Goal: Task Accomplishment & Management: Manage account settings

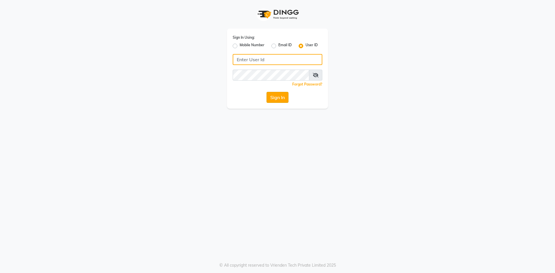
type input "velvt"
click at [279, 93] on button "Sign In" at bounding box center [277, 97] width 22 height 11
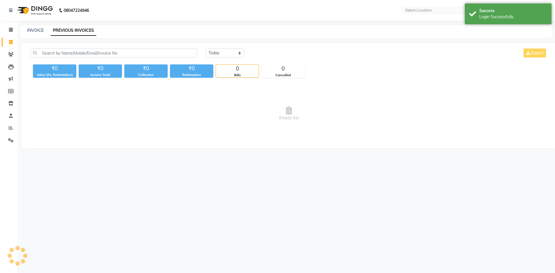
select select "en"
click at [34, 30] on link "INVOICE" at bounding box center [35, 30] width 16 height 5
select select "service"
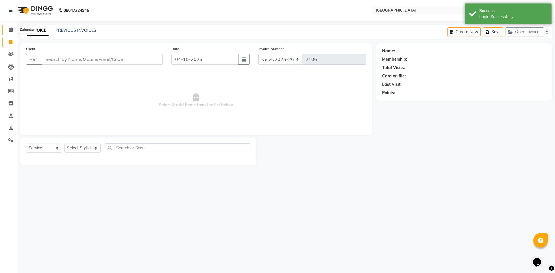
click at [7, 30] on span at bounding box center [11, 30] width 10 height 7
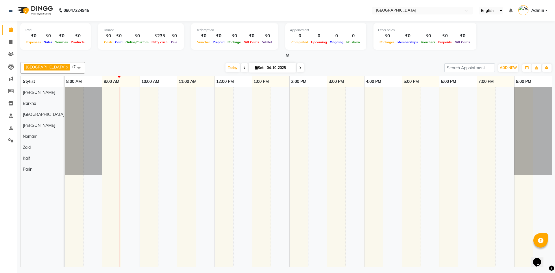
click at [299, 66] on icon at bounding box center [300, 67] width 2 height 3
type input "05-10-2025"
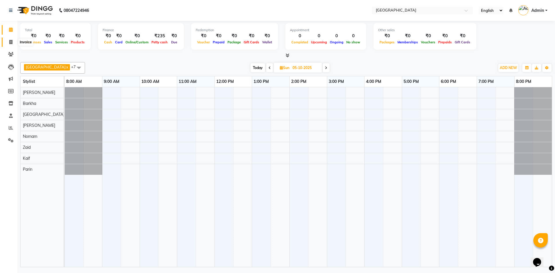
click at [11, 42] on icon at bounding box center [10, 42] width 3 height 4
select select "service"
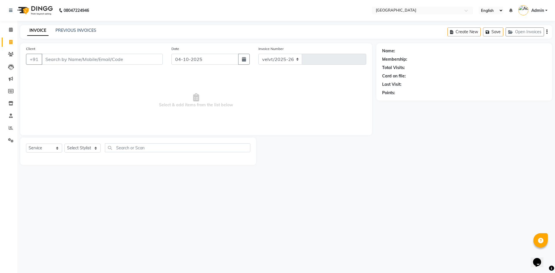
select select "6279"
type input "2106"
click at [77, 147] on select "Select Stylist [PERSON_NAME] Kaif [PERSON_NAME] [PERSON_NAME] [GEOGRAPHIC_DATA]…" at bounding box center [82, 148] width 36 height 9
click at [241, 59] on button "button" at bounding box center [244, 59] width 12 height 11
select select "10"
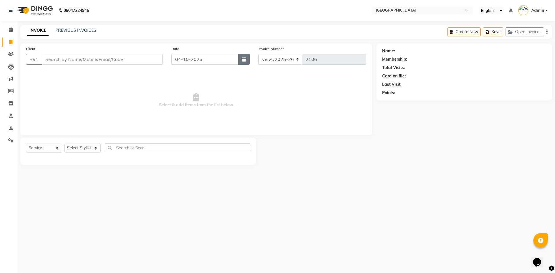
select select "2025"
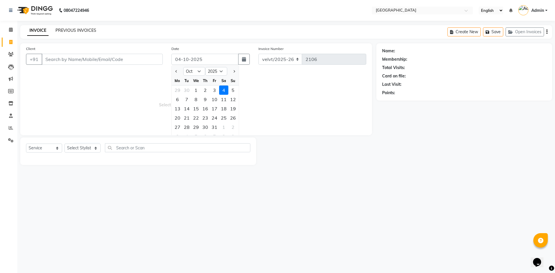
click at [76, 30] on link "PREVIOUS INVOICES" at bounding box center [75, 30] width 41 height 5
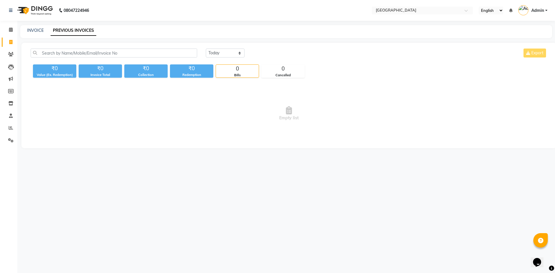
click at [209, 47] on div "[DATE] [DATE] Custom Range Export ₹0 Value (Ex. Redemption) ₹0 Invoice Total ₹0…" at bounding box center [288, 95] width 535 height 105
click at [212, 49] on select "[DATE] [DATE] Custom Range" at bounding box center [225, 53] width 39 height 9
select select "yesterday"
click at [206, 49] on select "[DATE] [DATE] Custom Range" at bounding box center [225, 53] width 39 height 9
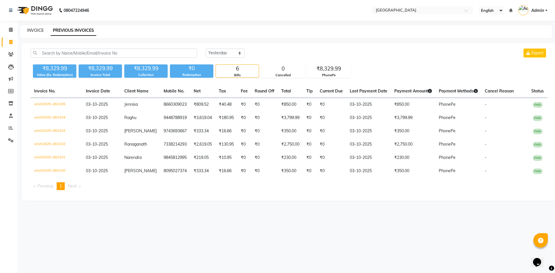
click at [34, 31] on link "INVOICE" at bounding box center [35, 30] width 16 height 5
select select "service"
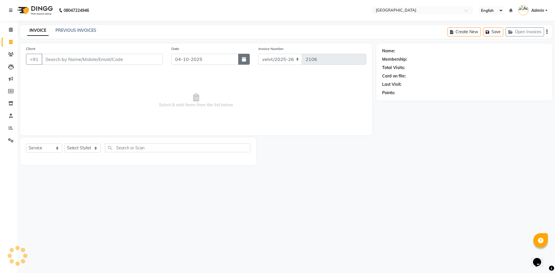
click at [244, 57] on button "button" at bounding box center [244, 59] width 12 height 11
select select "10"
select select "2025"
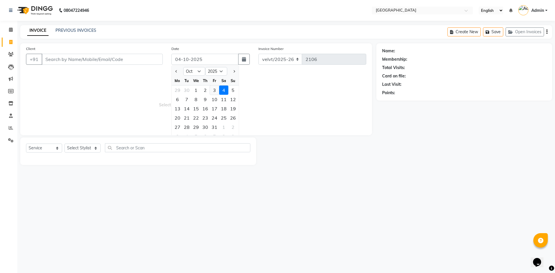
click at [214, 90] on div "3" at bounding box center [214, 89] width 9 height 9
type input "03-10-2025"
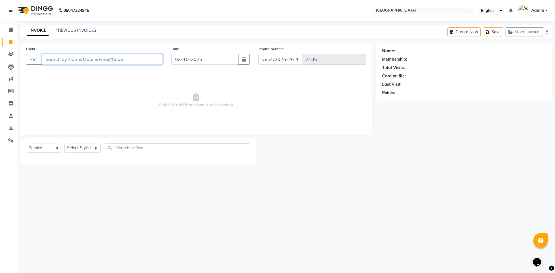
click at [85, 61] on input "Client" at bounding box center [102, 59] width 121 height 11
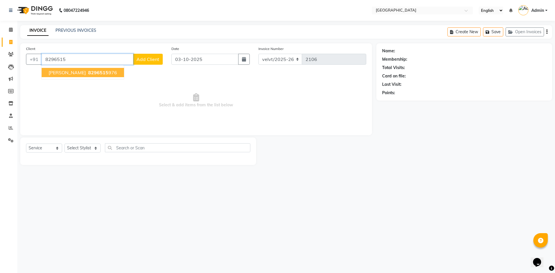
click at [88, 72] on span "8296515" at bounding box center [98, 73] width 20 height 6
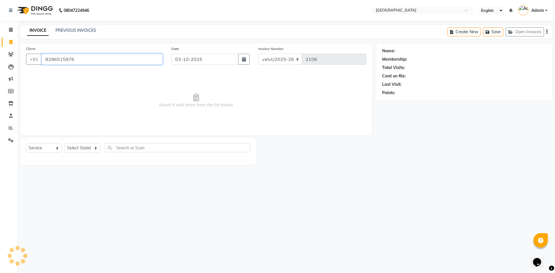
type input "8296515976"
select select "1: Object"
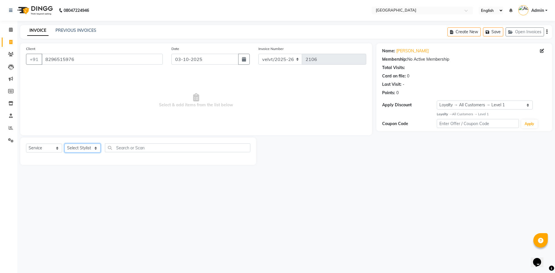
click at [84, 149] on select "Select Stylist [PERSON_NAME] Kaif [PERSON_NAME] [PERSON_NAME] [GEOGRAPHIC_DATA]…" at bounding box center [82, 148] width 36 height 9
select select "78264"
click at [64, 144] on select "Select Stylist [PERSON_NAME] Kaif [PERSON_NAME] [PERSON_NAME] [GEOGRAPHIC_DATA]…" at bounding box center [82, 148] width 36 height 9
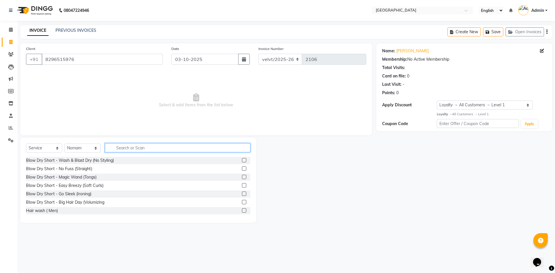
click at [137, 145] on input "text" at bounding box center [177, 147] width 145 height 9
type input "hairc"
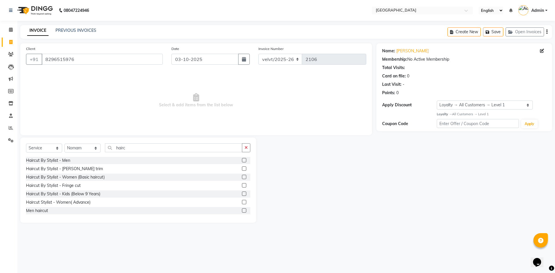
click at [242, 158] on div at bounding box center [246, 160] width 8 height 7
click at [242, 161] on label at bounding box center [244, 160] width 4 height 4
click at [242, 161] on input "checkbox" at bounding box center [244, 161] width 4 height 4
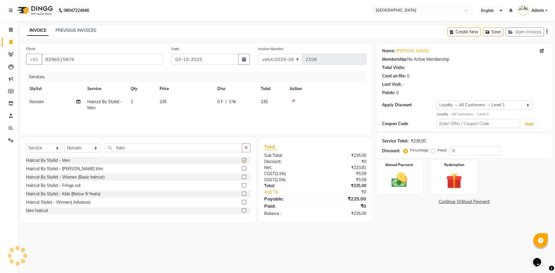
checkbox input "false"
click at [242, 169] on label at bounding box center [244, 168] width 4 height 4
click at [242, 169] on input "checkbox" at bounding box center [244, 169] width 4 height 4
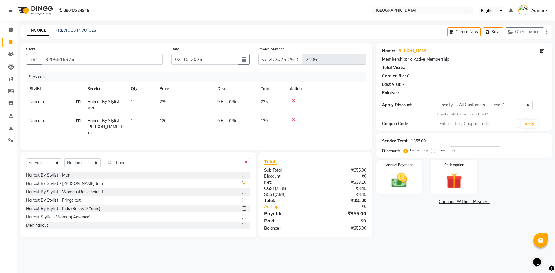
checkbox input "false"
click at [437, 150] on label "Fixed" at bounding box center [441, 150] width 9 height 5
click at [433, 150] on input "Fixed" at bounding box center [434, 150] width 4 height 4
radio input "true"
click at [459, 153] on input "0" at bounding box center [474, 150] width 51 height 9
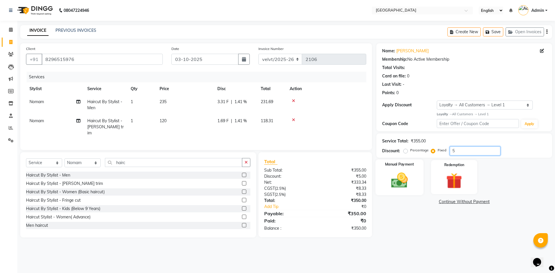
type input "5"
click at [394, 178] on img at bounding box center [399, 180] width 27 height 19
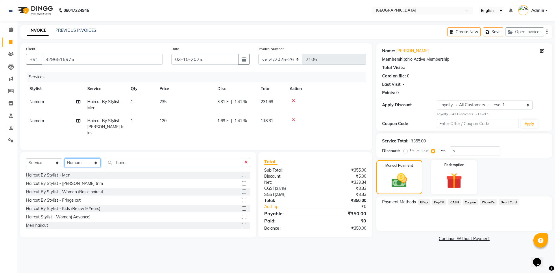
click at [77, 162] on select "Select Stylist [PERSON_NAME] Kaif [PERSON_NAME] [PERSON_NAME] [GEOGRAPHIC_DATA]…" at bounding box center [82, 162] width 36 height 9
select select "93547"
click at [64, 158] on select "Select Stylist [PERSON_NAME] Kaif [PERSON_NAME] [PERSON_NAME] [GEOGRAPHIC_DATA]…" at bounding box center [82, 162] width 36 height 9
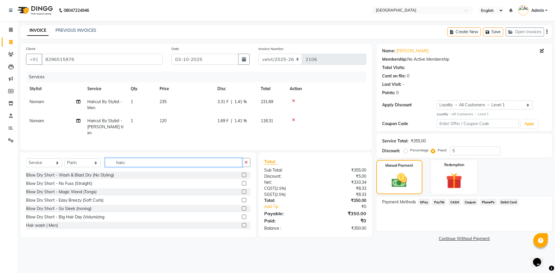
click at [137, 163] on input "hairc" at bounding box center [173, 162] width 137 height 9
type input "h"
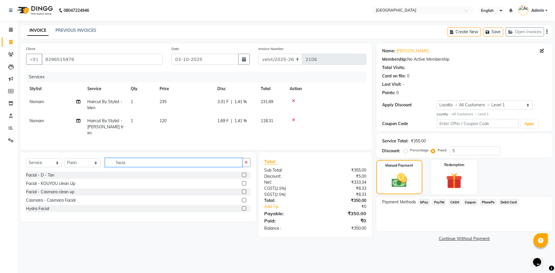
type input "facia"
click at [245, 173] on label at bounding box center [244, 175] width 4 height 4
click at [245, 173] on input "checkbox" at bounding box center [244, 175] width 4 height 4
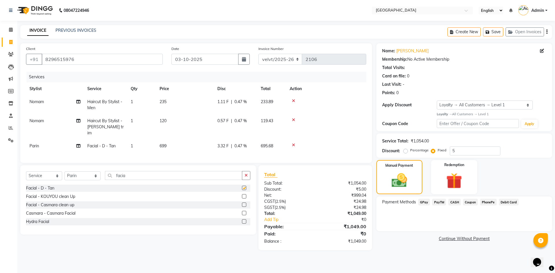
checkbox input "false"
click at [245, 195] on label at bounding box center [244, 196] width 4 height 4
click at [245, 195] on input "checkbox" at bounding box center [244, 197] width 4 height 4
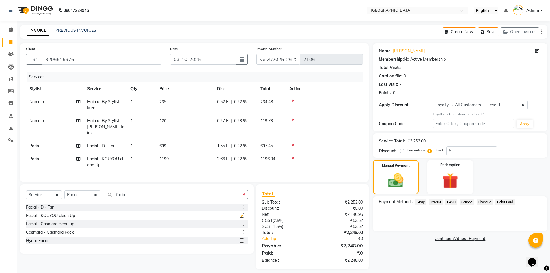
checkbox input "false"
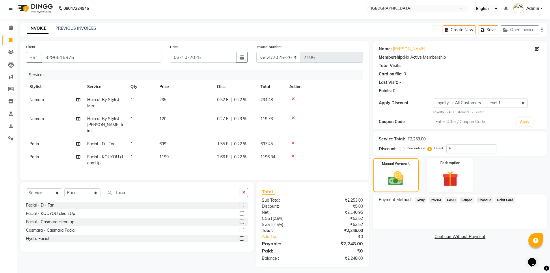
scroll to position [3, 0]
click at [167, 139] on td "699" at bounding box center [185, 142] width 58 height 13
select select "93547"
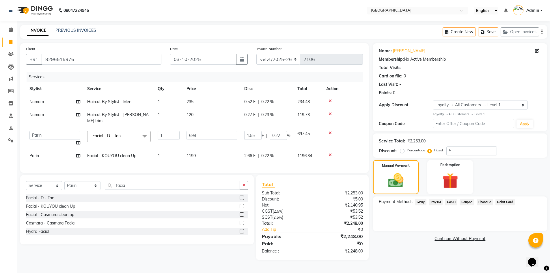
scroll to position [0, 0]
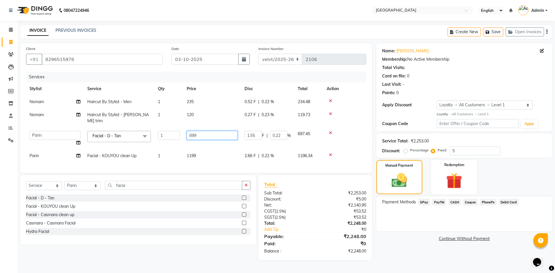
click at [199, 131] on input "699" at bounding box center [212, 135] width 51 height 9
type input "6"
type input "700"
click at [195, 149] on td "1199" at bounding box center [212, 155] width 58 height 13
select select "93547"
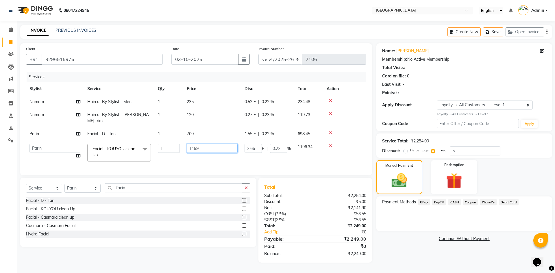
click at [197, 144] on input "1199" at bounding box center [212, 148] width 51 height 9
click at [201, 144] on input "1199" at bounding box center [212, 148] width 51 height 9
type input "1200"
click at [399, 226] on div "Payment Methods GPay PayTM CASH Coupon PhonePe Debit Card" at bounding box center [464, 213] width 176 height 35
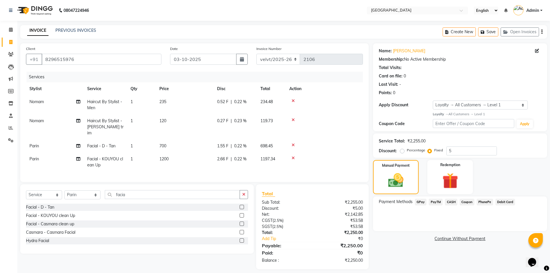
click at [484, 203] on span "PhonePe" at bounding box center [485, 202] width 16 height 7
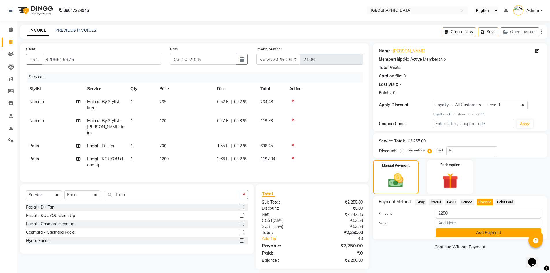
click at [478, 233] on button "Add Payment" at bounding box center [489, 232] width 106 height 9
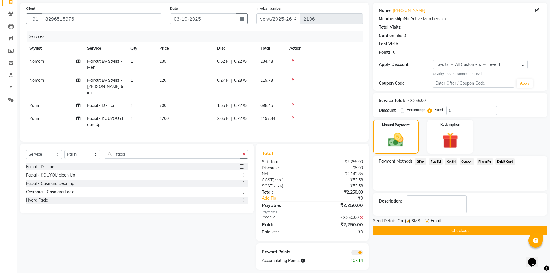
scroll to position [44, 0]
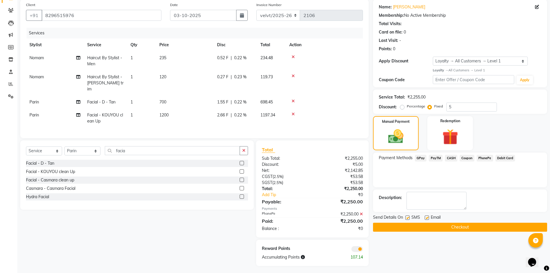
click at [407, 218] on label at bounding box center [407, 217] width 4 height 4
click at [407, 218] on input "checkbox" at bounding box center [407, 218] width 4 height 4
checkbox input "false"
click at [426, 218] on label at bounding box center [427, 217] width 4 height 4
click at [426, 218] on input "checkbox" at bounding box center [427, 218] width 4 height 4
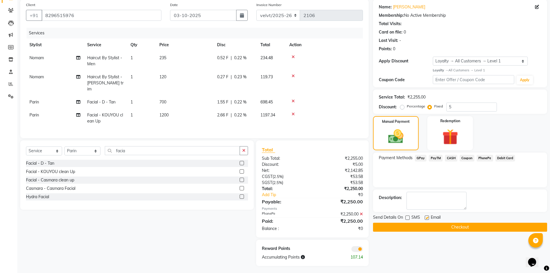
checkbox input "false"
click at [425, 227] on button "Checkout" at bounding box center [460, 227] width 174 height 9
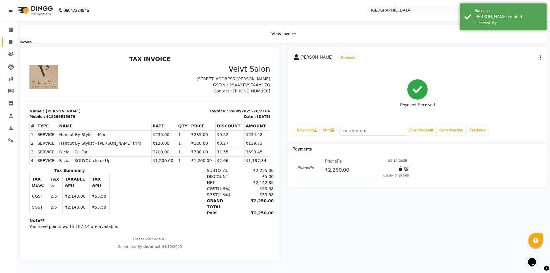
click at [11, 42] on icon at bounding box center [10, 42] width 3 height 4
select select "service"
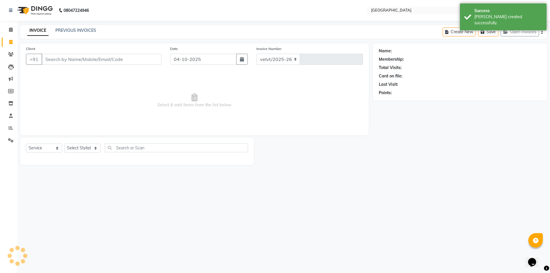
select select "6279"
type input "2107"
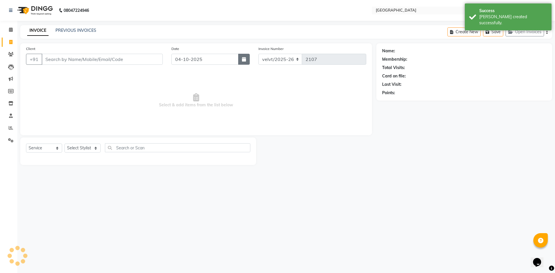
click at [241, 59] on button "button" at bounding box center [244, 59] width 12 height 11
select select "10"
select select "2025"
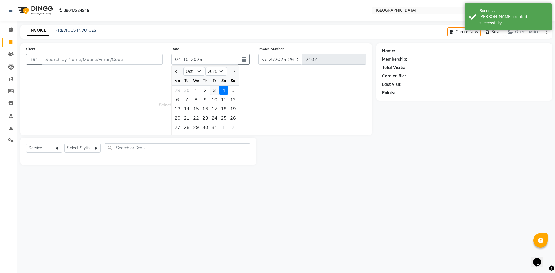
click at [213, 92] on div "3" at bounding box center [214, 89] width 9 height 9
type input "03-10-2025"
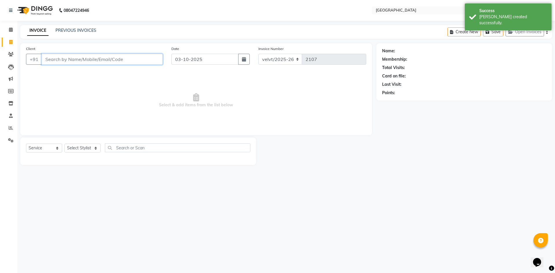
click at [53, 56] on input "Client" at bounding box center [102, 59] width 121 height 11
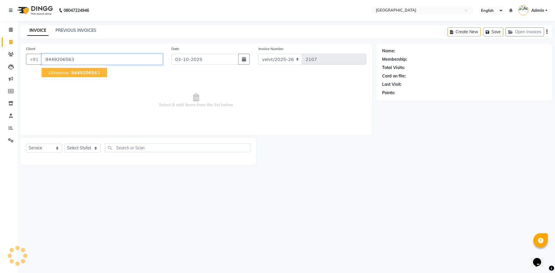
type input "9449206563"
select select "1: Object"
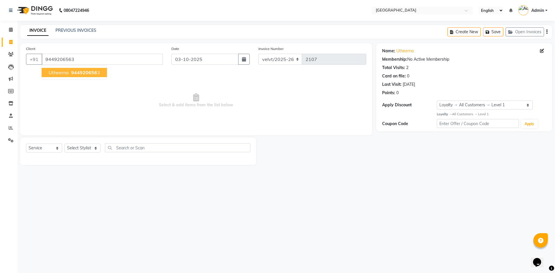
click at [63, 76] on button "Utheerna 944920656 3" at bounding box center [74, 72] width 65 height 9
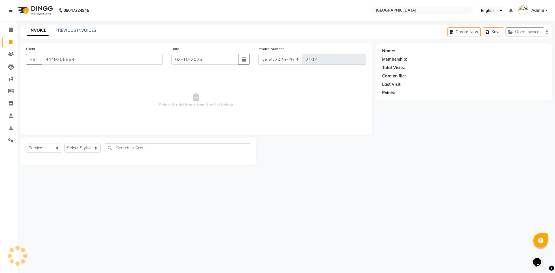
select select "1: Object"
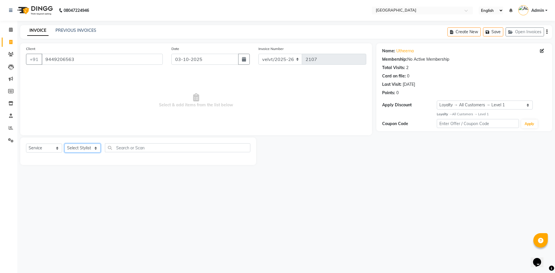
click at [80, 146] on select "Select Stylist [PERSON_NAME] Kaif [PERSON_NAME] [PERSON_NAME] [GEOGRAPHIC_DATA]…" at bounding box center [82, 148] width 36 height 9
select select "78263"
click at [64, 144] on select "Select Stylist [PERSON_NAME] Kaif [PERSON_NAME] [PERSON_NAME] [GEOGRAPHIC_DATA]…" at bounding box center [82, 148] width 36 height 9
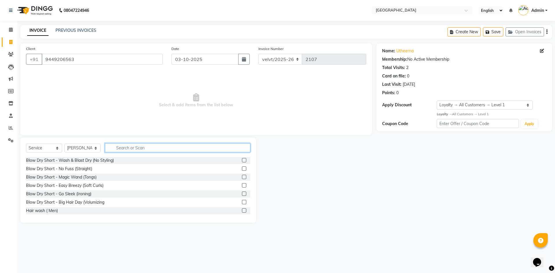
click at [128, 150] on input "text" at bounding box center [177, 147] width 145 height 9
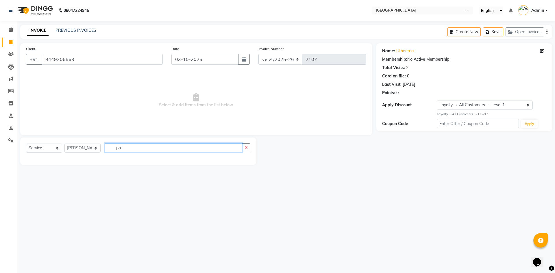
type input "p"
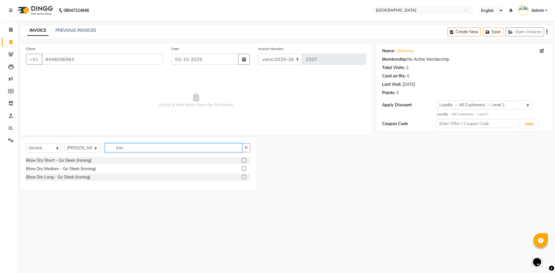
type input "iron"
click at [243, 159] on label at bounding box center [244, 160] width 4 height 4
click at [243, 159] on input "checkbox" at bounding box center [244, 161] width 4 height 4
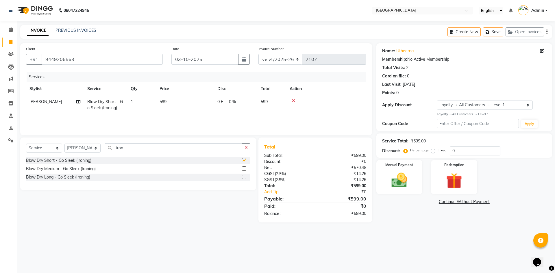
checkbox input "false"
click at [129, 150] on input "iron" at bounding box center [173, 147] width 137 height 9
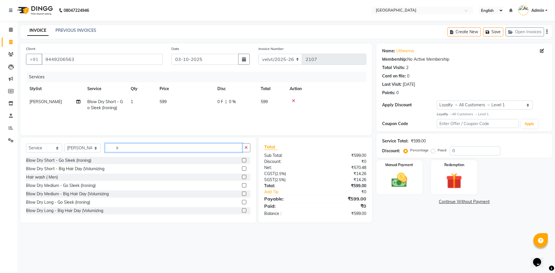
type input "i"
type input "hairc"
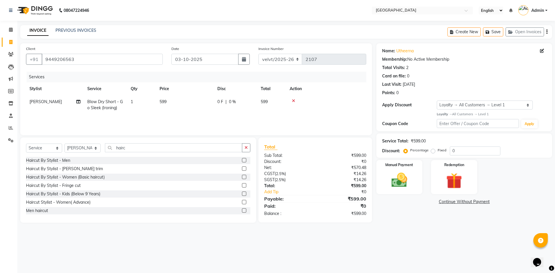
click at [242, 203] on label at bounding box center [244, 202] width 4 height 4
click at [242, 203] on input "checkbox" at bounding box center [244, 202] width 4 height 4
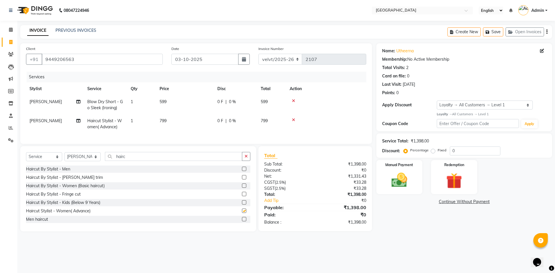
checkbox input "false"
click at [163, 103] on span "599" at bounding box center [162, 101] width 7 height 5
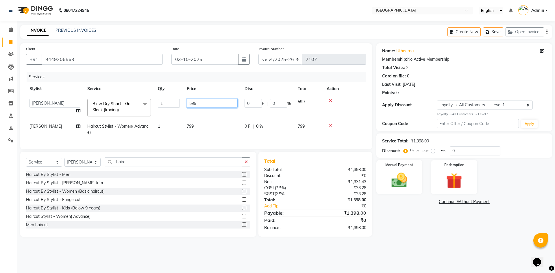
click at [204, 103] on input "599" at bounding box center [212, 103] width 51 height 9
type input "5"
type input "1000"
click at [198, 125] on td "799" at bounding box center [212, 129] width 58 height 19
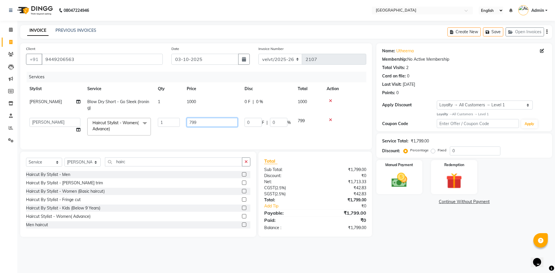
click at [202, 121] on input "799" at bounding box center [212, 122] width 51 height 9
type input "7"
type input "800"
click at [401, 219] on div "Name: Utheerna Membership: No Active Membership Total Visits: 2 Card on file: 0…" at bounding box center [466, 139] width 180 height 193
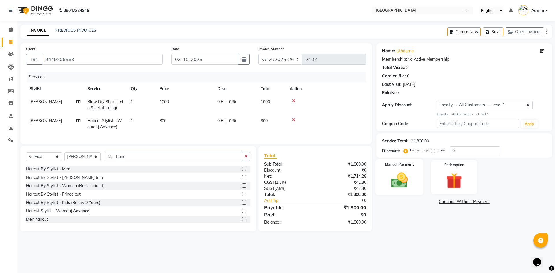
click at [400, 186] on img at bounding box center [399, 180] width 27 height 19
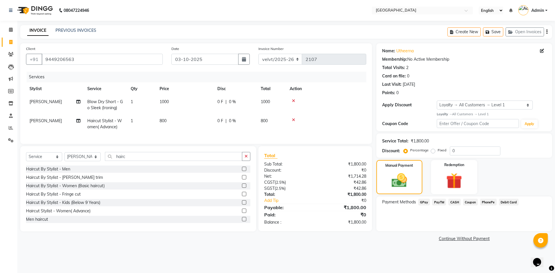
click at [488, 202] on span "PhonePe" at bounding box center [488, 202] width 16 height 7
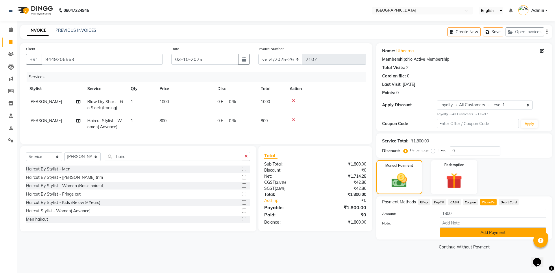
click at [459, 233] on button "Add Payment" at bounding box center [492, 232] width 107 height 9
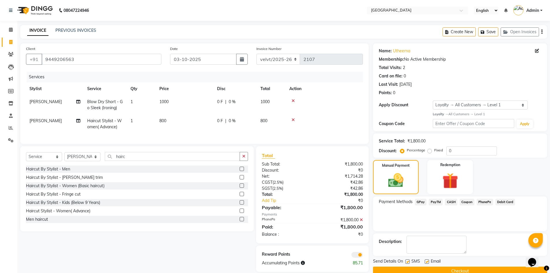
click at [406, 260] on label at bounding box center [407, 261] width 4 height 4
click at [406, 260] on input "checkbox" at bounding box center [407, 262] width 4 height 4
checkbox input "false"
click at [427, 262] on label at bounding box center [427, 261] width 4 height 4
click at [427, 262] on input "checkbox" at bounding box center [427, 262] width 4 height 4
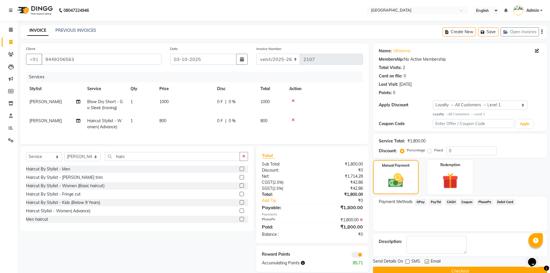
checkbox input "false"
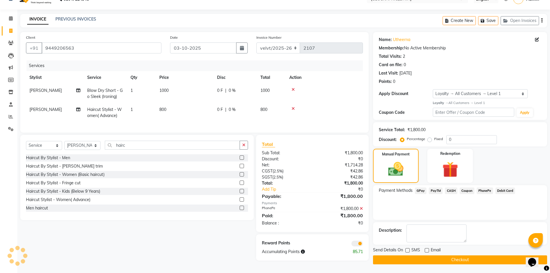
click at [432, 261] on button "Checkout" at bounding box center [460, 259] width 174 height 9
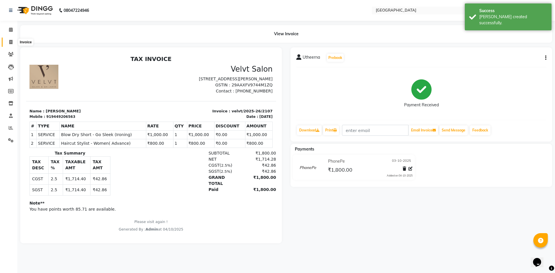
drag, startPoint x: 8, startPoint y: 39, endPoint x: 36, endPoint y: 2, distance: 46.1
click at [8, 39] on span at bounding box center [11, 42] width 10 height 7
select select "service"
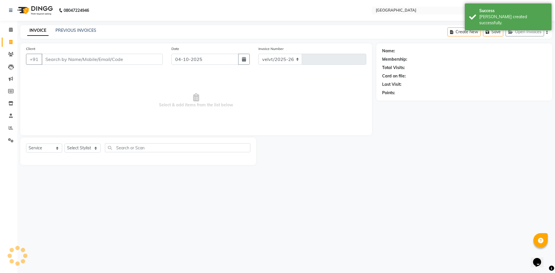
select select "6279"
type input "2108"
click at [56, 62] on input "Client" at bounding box center [102, 59] width 121 height 11
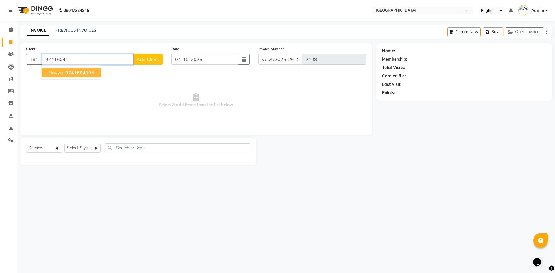
click at [76, 72] on span "97416041" at bounding box center [76, 73] width 23 height 6
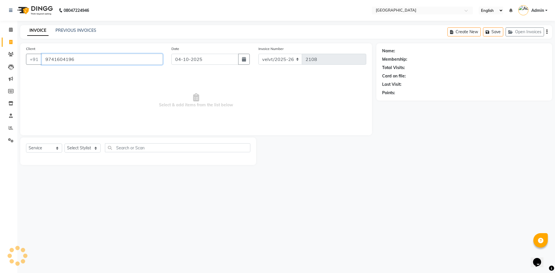
type input "9741604196"
click at [83, 145] on select "Select Stylist [PERSON_NAME] Kaif [PERSON_NAME] [PERSON_NAME] [GEOGRAPHIC_DATA]…" at bounding box center [82, 148] width 36 height 9
select select "1: Object"
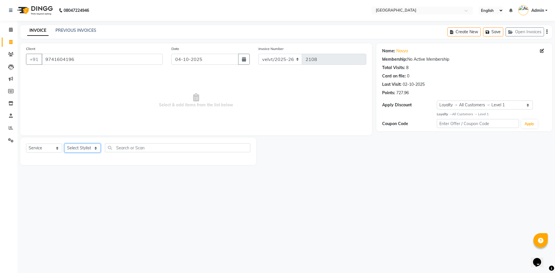
select select "68468"
click at [64, 144] on select "Select Stylist [PERSON_NAME] Kaif [PERSON_NAME] [PERSON_NAME] [GEOGRAPHIC_DATA]…" at bounding box center [82, 148] width 36 height 9
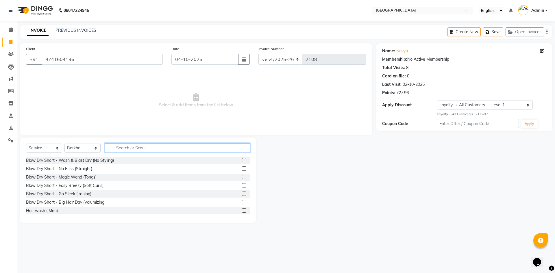
click at [124, 148] on input "text" at bounding box center [177, 147] width 145 height 9
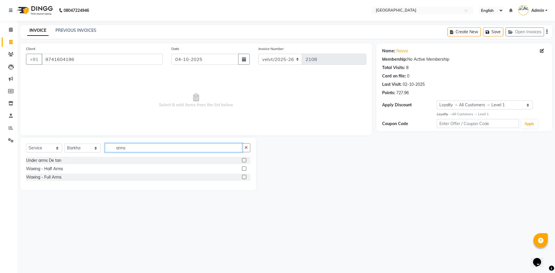
type input "arms"
click at [244, 176] on label at bounding box center [244, 177] width 4 height 4
click at [244, 176] on input "checkbox" at bounding box center [244, 177] width 4 height 4
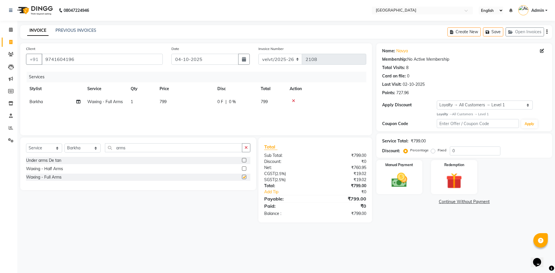
checkbox input "false"
click at [131, 149] on input "arms" at bounding box center [173, 147] width 137 height 9
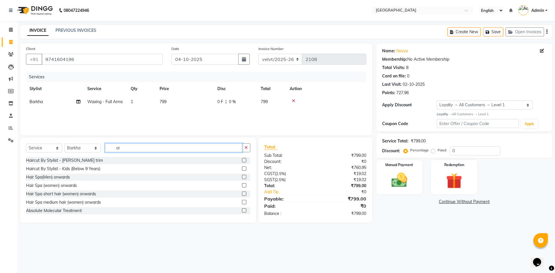
type input "a"
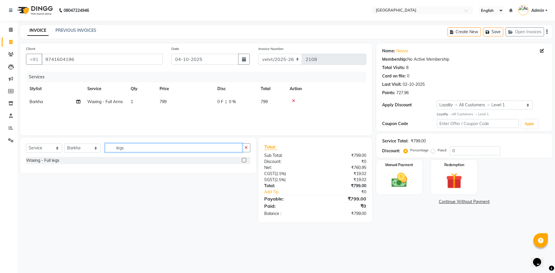
type input "legs"
click at [243, 159] on label at bounding box center [244, 160] width 4 height 4
click at [243, 159] on input "checkbox" at bounding box center [244, 161] width 4 height 4
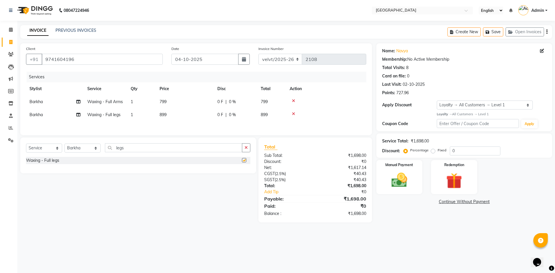
checkbox input "false"
click at [166, 100] on span "799" at bounding box center [162, 101] width 7 height 5
select select "68468"
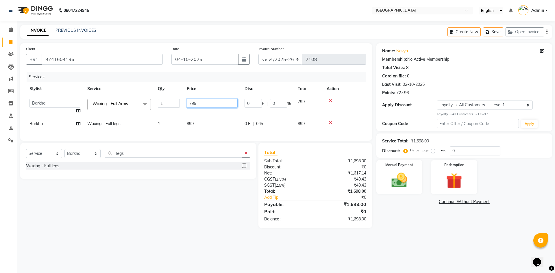
click at [205, 101] on input "799" at bounding box center [212, 103] width 51 height 9
type input "7"
type input "800"
click at [193, 123] on div "Services Stylist Service Qty Price Disc Total Action [PERSON_NAME] Kaif [PERSON…" at bounding box center [196, 103] width 340 height 63
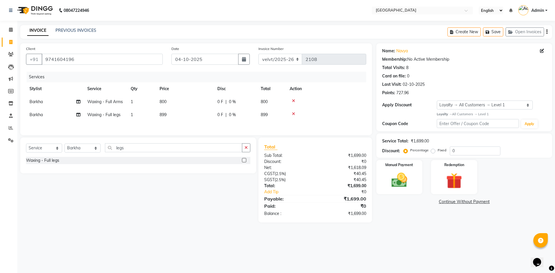
click at [169, 112] on td "899" at bounding box center [185, 114] width 58 height 13
select select "68468"
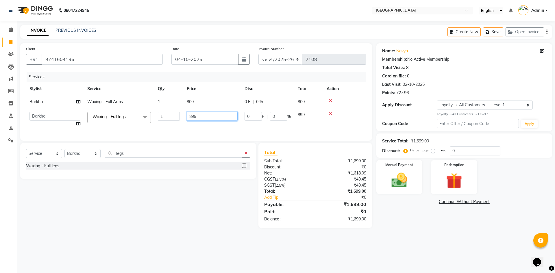
click at [195, 117] on input "899" at bounding box center [212, 116] width 51 height 9
type input "8"
type input "900"
click at [434, 215] on div "Name: Navya Membership: No Active Membership Total Visits: 8 Card on file: 0 La…" at bounding box center [466, 135] width 180 height 185
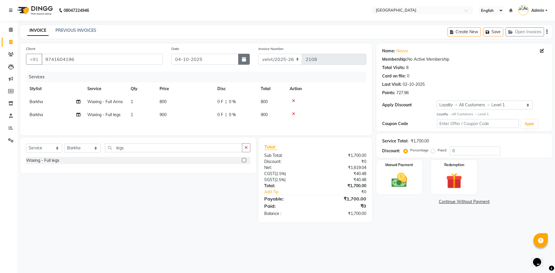
click at [246, 61] on icon "button" at bounding box center [244, 59] width 4 height 5
select select "10"
select select "2025"
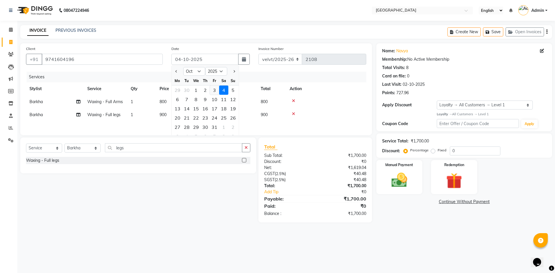
click at [213, 89] on div "3" at bounding box center [214, 89] width 9 height 9
type input "03-10-2025"
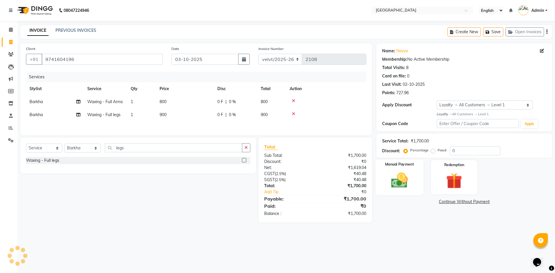
click at [396, 185] on img at bounding box center [399, 180] width 27 height 19
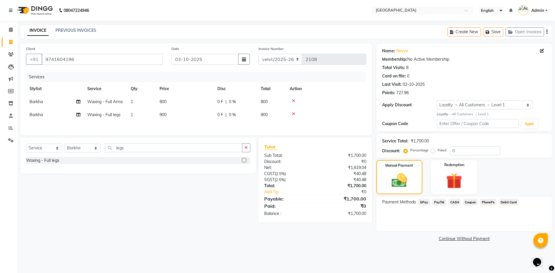
click at [483, 201] on span "PhonePe" at bounding box center [488, 202] width 16 height 7
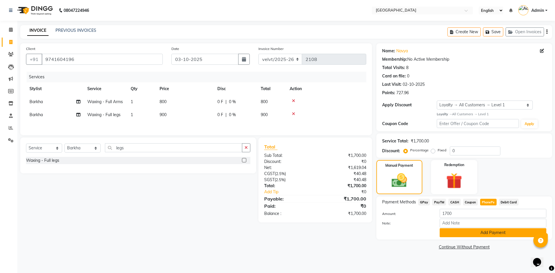
click at [466, 232] on button "Add Payment" at bounding box center [492, 232] width 107 height 9
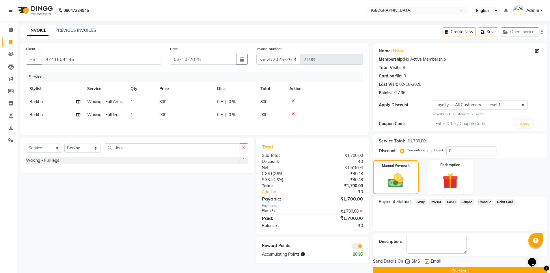
scroll to position [11, 0]
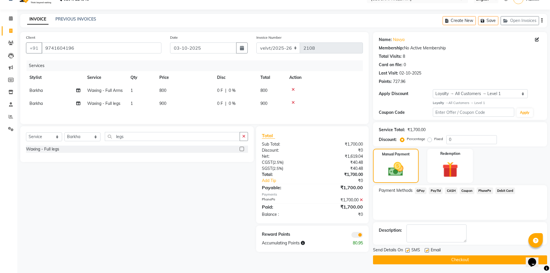
click at [409, 251] on label at bounding box center [407, 250] width 4 height 4
click at [409, 251] on input "checkbox" at bounding box center [407, 251] width 4 height 4
checkbox input "false"
click at [426, 251] on label at bounding box center [427, 250] width 4 height 4
click at [426, 251] on input "checkbox" at bounding box center [427, 251] width 4 height 4
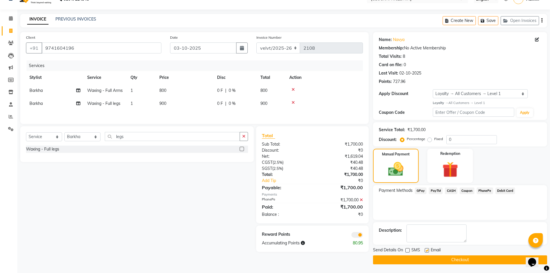
checkbox input "false"
click at [425, 258] on button "Checkout" at bounding box center [460, 259] width 174 height 9
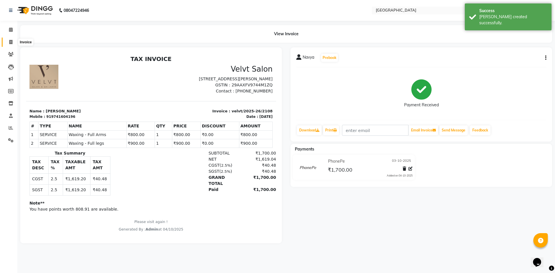
click at [13, 43] on span at bounding box center [11, 42] width 10 height 7
select select "service"
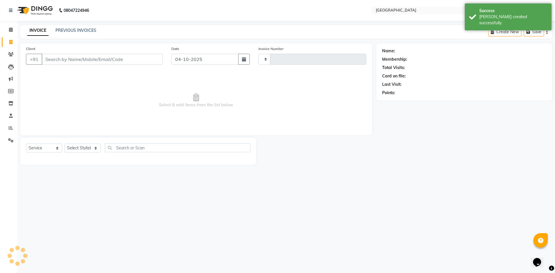
type input "2109"
select select "6279"
click at [245, 61] on icon "button" at bounding box center [244, 59] width 4 height 5
select select "10"
select select "2025"
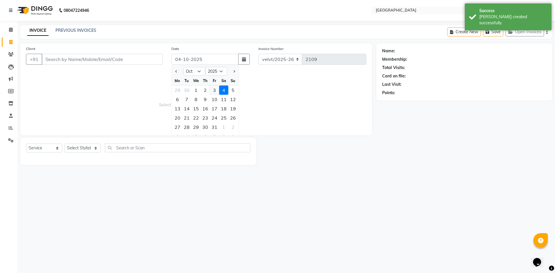
click at [215, 90] on div "3" at bounding box center [214, 89] width 9 height 9
type input "03-10-2025"
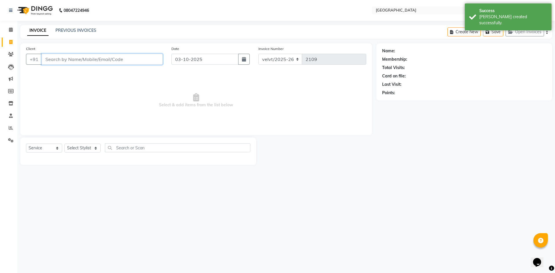
click at [56, 58] on input "Client" at bounding box center [102, 59] width 121 height 11
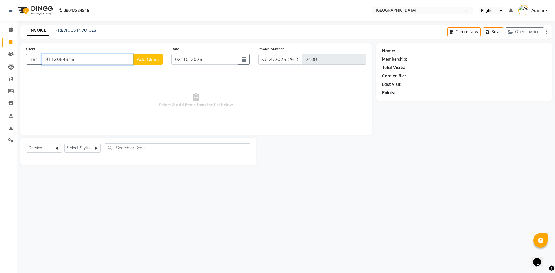
type input "9113064916"
click at [154, 62] on span "Add Client" at bounding box center [147, 59] width 23 height 6
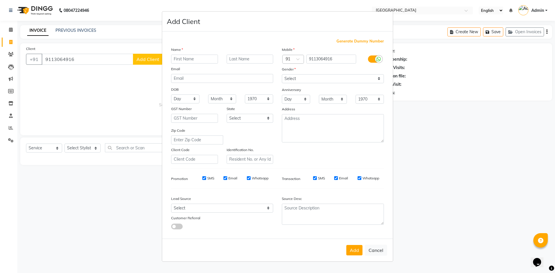
click at [174, 58] on input "text" at bounding box center [194, 59] width 47 height 9
type input "Barkha"
click at [291, 78] on select "Select [DEMOGRAPHIC_DATA] [DEMOGRAPHIC_DATA] Other Prefer Not To Say" at bounding box center [333, 78] width 102 height 9
select select "[DEMOGRAPHIC_DATA]"
click at [282, 74] on select "Select [DEMOGRAPHIC_DATA] [DEMOGRAPHIC_DATA] Other Prefer Not To Say" at bounding box center [333, 78] width 102 height 9
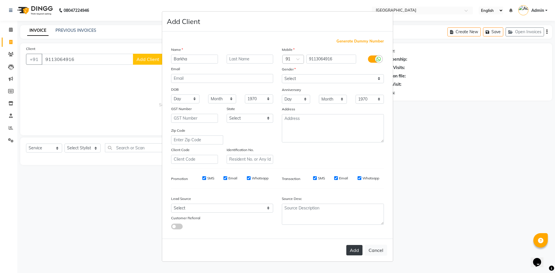
click at [351, 251] on button "Add" at bounding box center [354, 250] width 16 height 10
select select
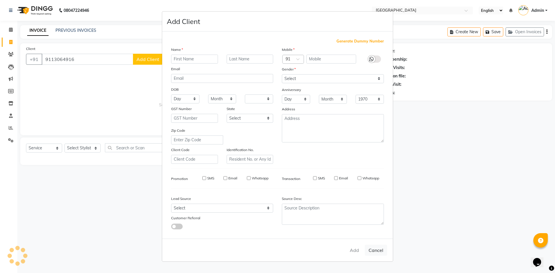
select select
checkbox input "false"
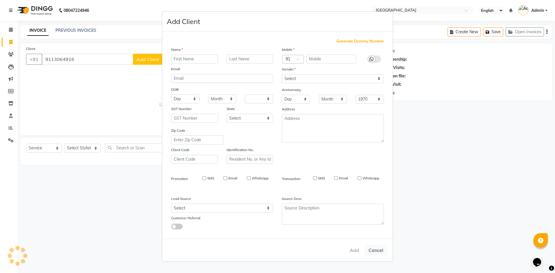
checkbox input "false"
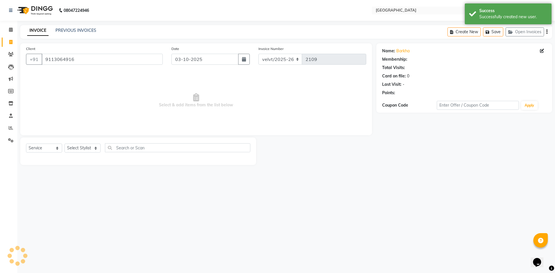
select select "1: Object"
click at [70, 149] on select "Select Stylist [PERSON_NAME] Kaif [PERSON_NAME] [PERSON_NAME] [GEOGRAPHIC_DATA]…" at bounding box center [82, 148] width 36 height 9
select select "68468"
click at [64, 144] on select "Select Stylist [PERSON_NAME] Kaif [PERSON_NAME] [PERSON_NAME] [GEOGRAPHIC_DATA]…" at bounding box center [82, 148] width 36 height 9
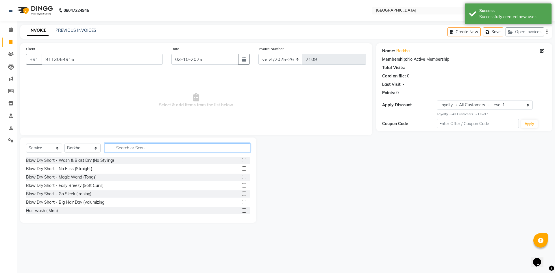
click at [129, 146] on input "text" at bounding box center [177, 147] width 145 height 9
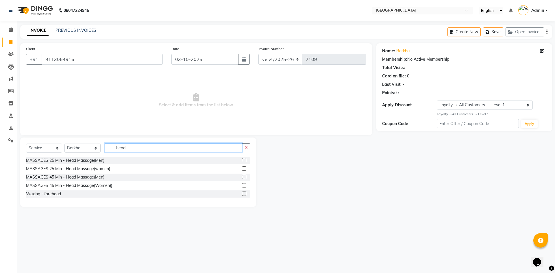
type input "head"
click at [243, 177] on label at bounding box center [244, 177] width 4 height 4
click at [243, 177] on input "checkbox" at bounding box center [244, 177] width 4 height 4
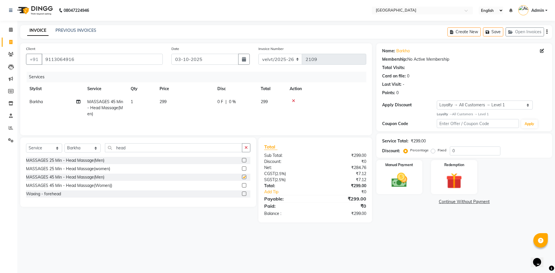
checkbox input "false"
click at [168, 98] on td "299" at bounding box center [185, 107] width 58 height 25
select select "68468"
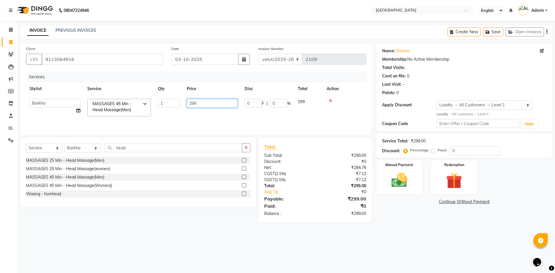
click at [199, 106] on input "299" at bounding box center [212, 103] width 51 height 9
type input "2"
type input "600"
click at [424, 219] on div "Name: [PERSON_NAME] Membership: No Active Membership Total Visits: Card on file…" at bounding box center [466, 132] width 180 height 179
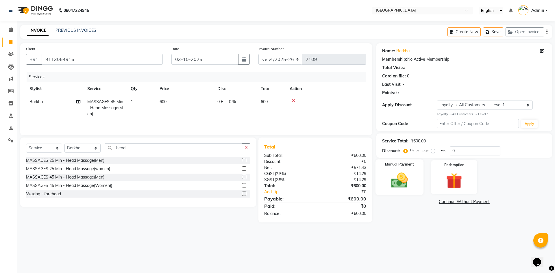
click at [396, 184] on img at bounding box center [399, 180] width 27 height 19
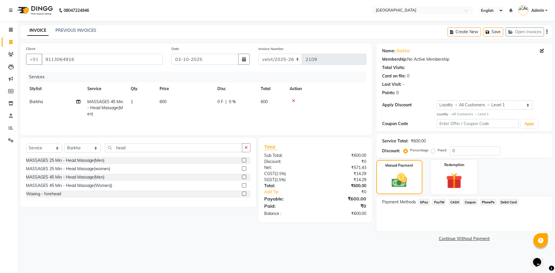
click at [483, 202] on span "PhonePe" at bounding box center [488, 202] width 16 height 7
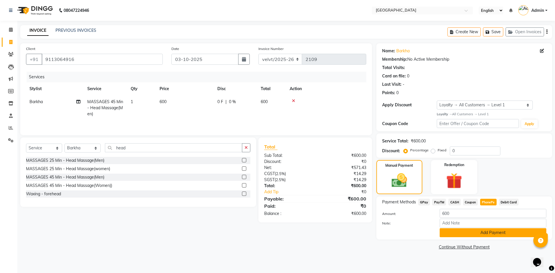
click at [458, 230] on button "Add Payment" at bounding box center [492, 232] width 107 height 9
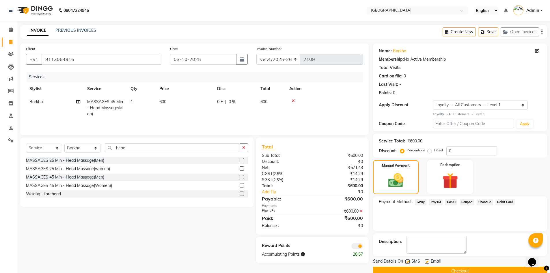
click at [407, 262] on label at bounding box center [407, 261] width 4 height 4
click at [407, 262] on input "checkbox" at bounding box center [407, 262] width 4 height 4
checkbox input "false"
click at [427, 262] on label at bounding box center [427, 261] width 4 height 4
click at [427, 262] on input "checkbox" at bounding box center [427, 262] width 4 height 4
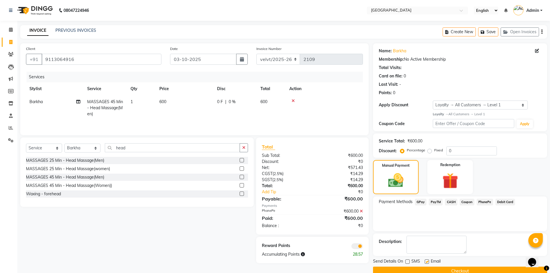
checkbox input "false"
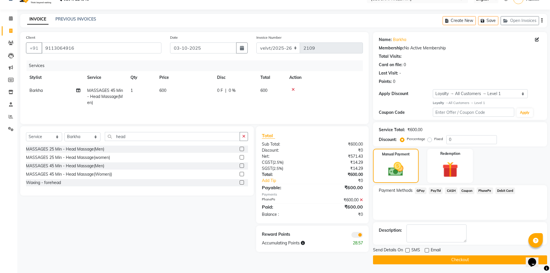
click at [428, 259] on button "Checkout" at bounding box center [460, 259] width 174 height 9
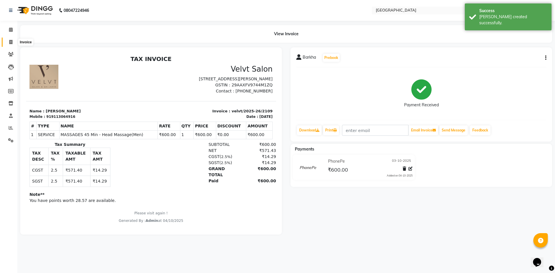
click at [11, 41] on icon at bounding box center [10, 42] width 3 height 4
select select "service"
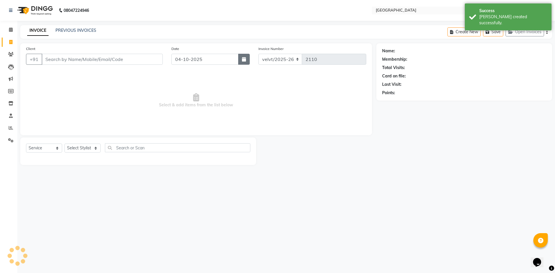
click at [245, 59] on icon "button" at bounding box center [244, 59] width 4 height 5
select select "10"
select select "2025"
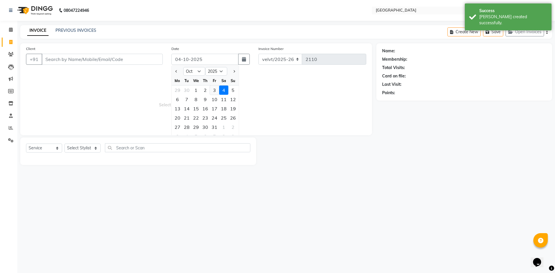
click at [214, 92] on div "3" at bounding box center [214, 89] width 9 height 9
type input "03-10-2025"
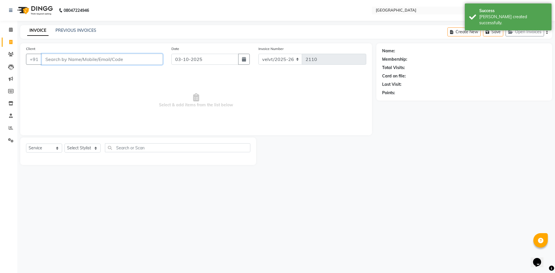
click at [59, 58] on input "Client" at bounding box center [102, 59] width 121 height 11
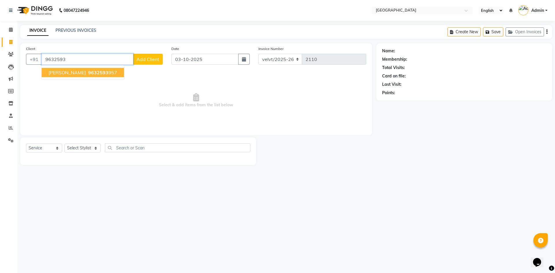
click at [88, 74] on span "9632593" at bounding box center [98, 73] width 20 height 6
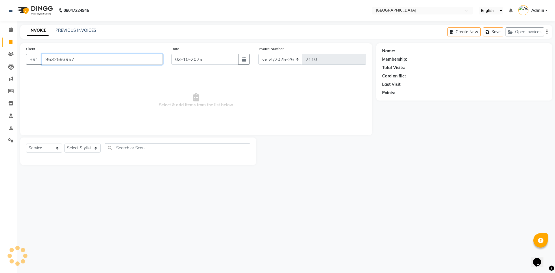
type input "9632593957"
select select "1: Object"
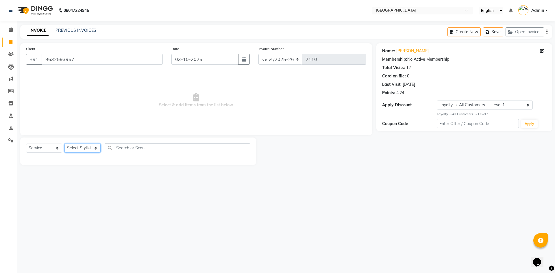
click at [84, 146] on select "Select Stylist [PERSON_NAME] Kaif [PERSON_NAME] [PERSON_NAME] [GEOGRAPHIC_DATA]…" at bounding box center [82, 148] width 36 height 9
select select "78264"
click at [64, 144] on select "Select Stylist [PERSON_NAME] Kaif [PERSON_NAME] [PERSON_NAME] [GEOGRAPHIC_DATA]…" at bounding box center [82, 148] width 36 height 9
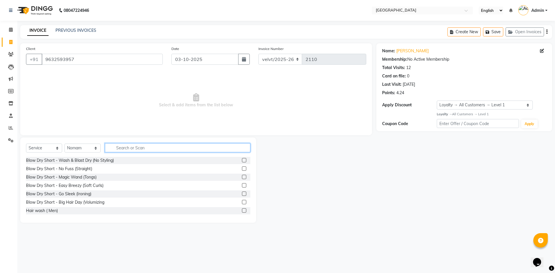
click at [124, 147] on input "text" at bounding box center [177, 147] width 145 height 9
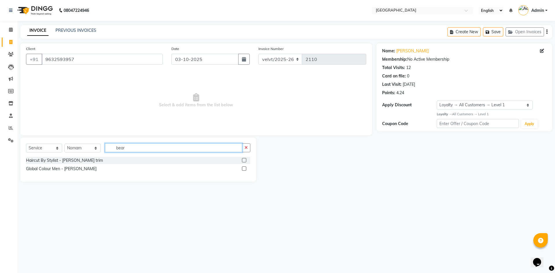
type input "bear"
click at [243, 160] on label at bounding box center [244, 160] width 4 height 4
click at [243, 160] on input "checkbox" at bounding box center [244, 161] width 4 height 4
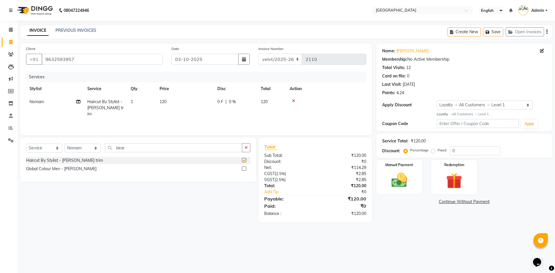
checkbox input "false"
click at [402, 183] on img at bounding box center [399, 180] width 27 height 19
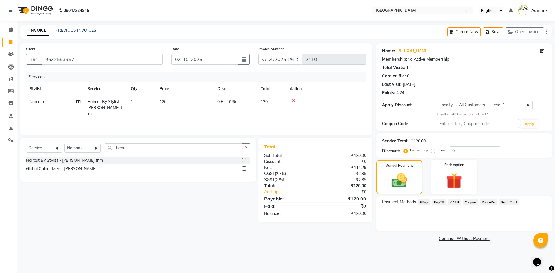
click at [487, 202] on span "PhonePe" at bounding box center [488, 202] width 16 height 7
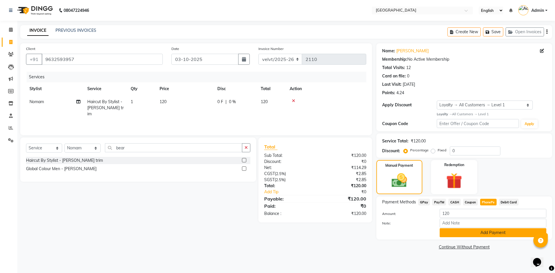
click at [469, 234] on button "Add Payment" at bounding box center [492, 232] width 107 height 9
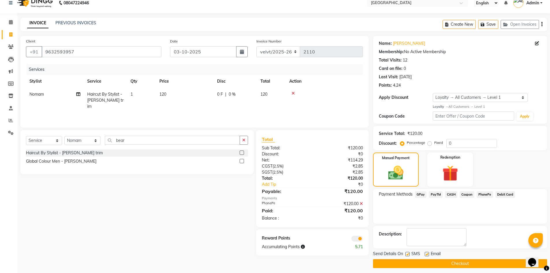
scroll to position [11, 0]
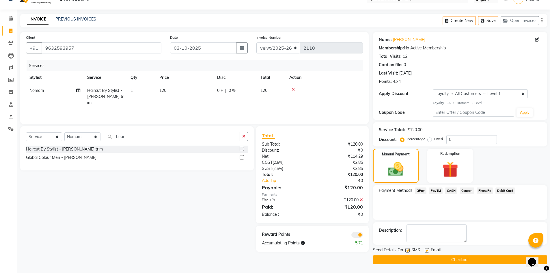
click at [405, 249] on label at bounding box center [407, 250] width 4 height 4
click at [405, 249] on input "checkbox" at bounding box center [407, 251] width 4 height 4
checkbox input "false"
click at [428, 251] on label at bounding box center [427, 250] width 4 height 4
click at [428, 251] on input "checkbox" at bounding box center [427, 251] width 4 height 4
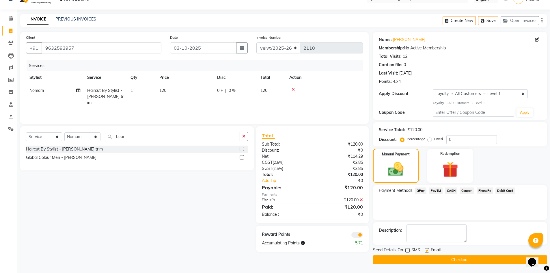
checkbox input "false"
click at [431, 261] on button "Checkout" at bounding box center [460, 259] width 174 height 9
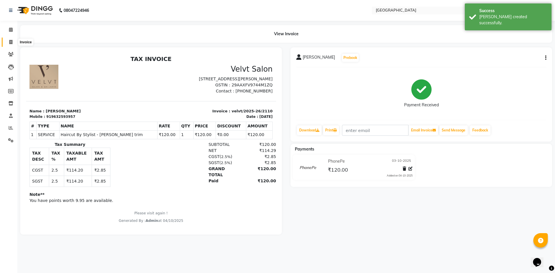
click at [13, 43] on span at bounding box center [11, 42] width 10 height 7
select select "service"
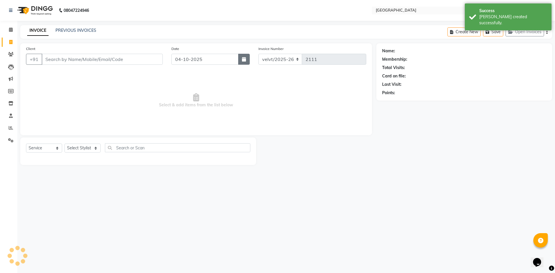
click at [246, 58] on button "button" at bounding box center [244, 59] width 12 height 11
select select "10"
select select "2025"
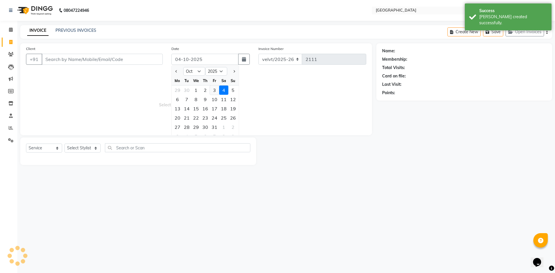
click at [214, 91] on div "3" at bounding box center [214, 89] width 9 height 9
type input "03-10-2025"
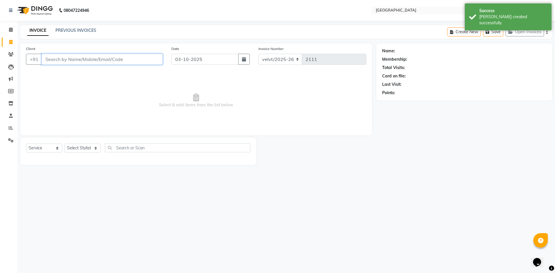
click at [58, 62] on input "Client" at bounding box center [102, 59] width 121 height 11
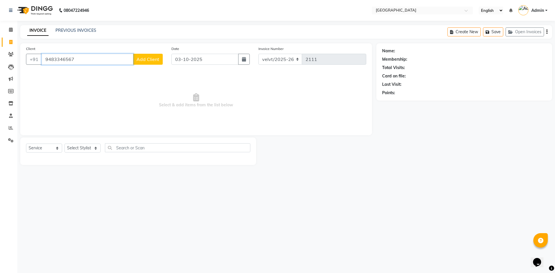
type input "9483346567"
click at [156, 58] on span "Add Client" at bounding box center [147, 59] width 23 height 6
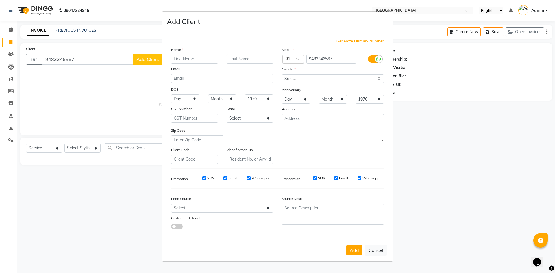
click at [184, 62] on input "text" at bounding box center [194, 59] width 47 height 9
type input "[PERSON_NAME]"
click at [285, 77] on select "Select [DEMOGRAPHIC_DATA] [DEMOGRAPHIC_DATA] Other Prefer Not To Say" at bounding box center [333, 78] width 102 height 9
select select "[DEMOGRAPHIC_DATA]"
click at [282, 74] on select "Select [DEMOGRAPHIC_DATA] [DEMOGRAPHIC_DATA] Other Prefer Not To Say" at bounding box center [333, 78] width 102 height 9
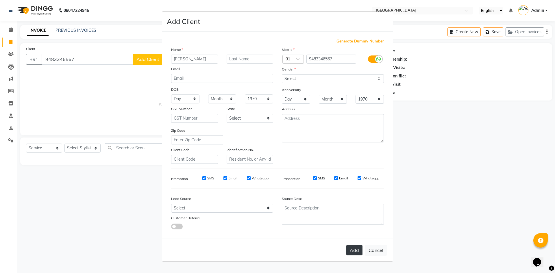
click at [356, 252] on button "Add" at bounding box center [354, 250] width 16 height 10
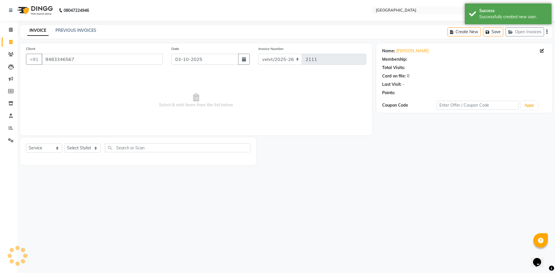
select select "1: Object"
click at [77, 149] on select "Select Stylist [PERSON_NAME] Kaif [PERSON_NAME] [PERSON_NAME] [GEOGRAPHIC_DATA]…" at bounding box center [82, 148] width 36 height 9
select select "93547"
click at [64, 144] on select "Select Stylist [PERSON_NAME] Kaif [PERSON_NAME] [PERSON_NAME] [GEOGRAPHIC_DATA]…" at bounding box center [82, 148] width 36 height 9
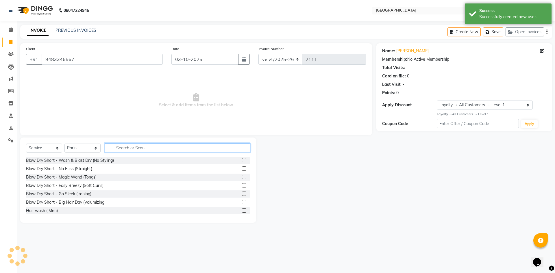
click at [129, 149] on input "text" at bounding box center [177, 147] width 145 height 9
type input "hairc"
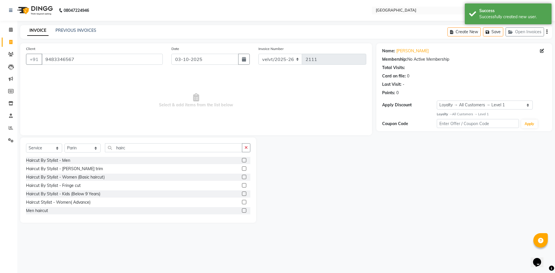
click at [242, 202] on label at bounding box center [244, 202] width 4 height 4
click at [242, 202] on input "checkbox" at bounding box center [244, 202] width 4 height 4
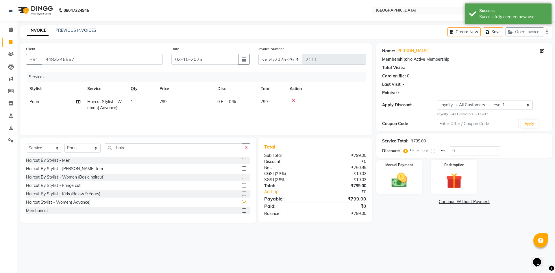
checkbox input "false"
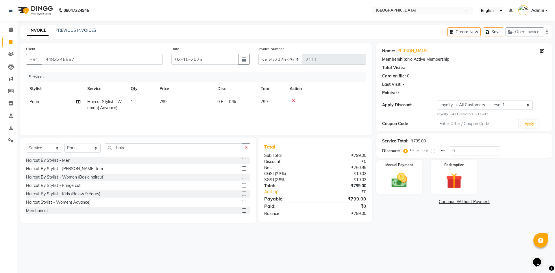
click at [242, 177] on label at bounding box center [244, 177] width 4 height 4
click at [242, 177] on input "checkbox" at bounding box center [244, 177] width 4 height 4
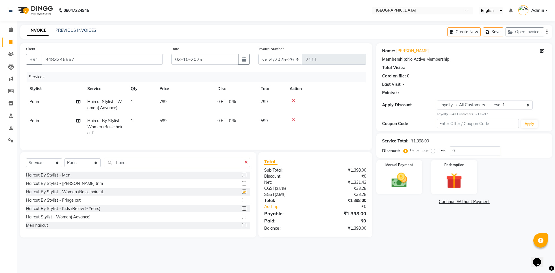
checkbox input "false"
click at [133, 167] on input "hairc" at bounding box center [173, 162] width 137 height 9
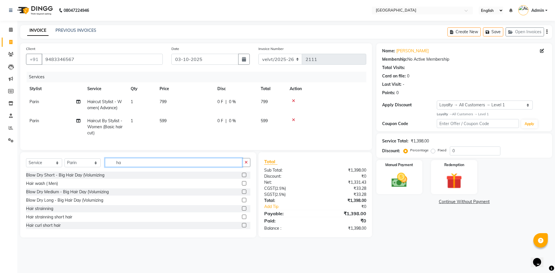
type input "h"
type input "thr"
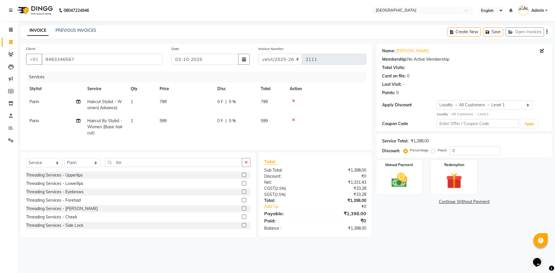
click at [174, 120] on td "599" at bounding box center [185, 126] width 58 height 25
select select "93547"
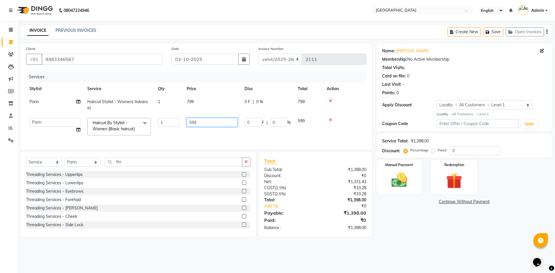
click at [204, 119] on input "599" at bounding box center [212, 122] width 51 height 9
type input "5"
type input "700"
click at [195, 101] on td "799" at bounding box center [212, 104] width 58 height 19
select select "93547"
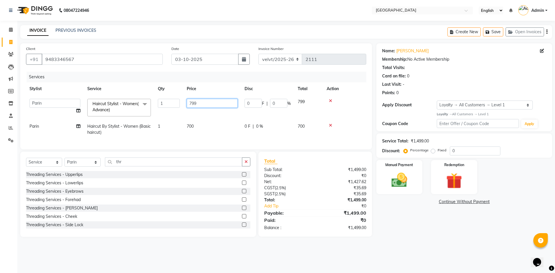
click at [198, 101] on input "799" at bounding box center [212, 103] width 51 height 9
type input "750"
click at [442, 254] on div "08047224946 Select Location × [GEOGRAPHIC_DATA] English ENGLISH Español العربية…" at bounding box center [277, 136] width 555 height 273
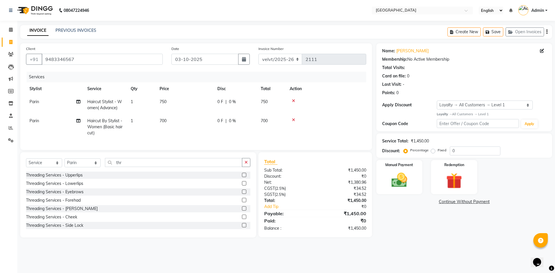
click at [168, 102] on td "750" at bounding box center [185, 104] width 58 height 19
select select "93547"
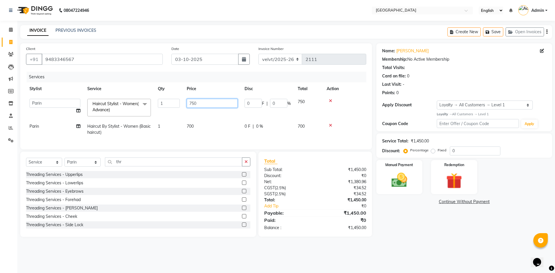
click at [193, 101] on input "750" at bounding box center [212, 103] width 51 height 9
click at [200, 103] on input "750" at bounding box center [212, 103] width 51 height 9
type input "785"
click at [417, 221] on div "Name: [PERSON_NAME] Membership: No Active Membership Total Visits: Card on file…" at bounding box center [466, 139] width 180 height 193
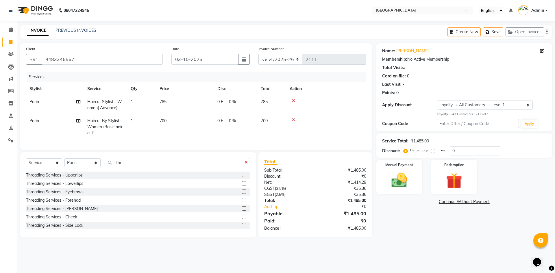
click at [242, 194] on label at bounding box center [244, 191] width 4 height 4
click at [242, 194] on input "checkbox" at bounding box center [244, 192] width 4 height 4
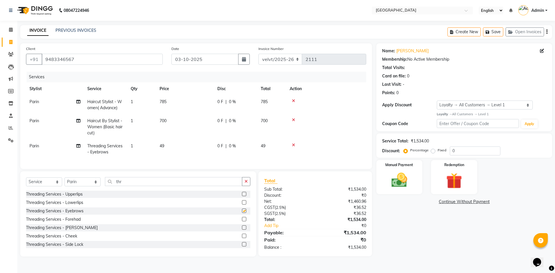
checkbox input "false"
click at [169, 144] on td "49" at bounding box center [185, 148] width 58 height 19
select select "93547"
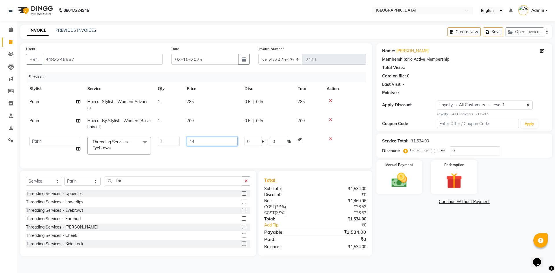
click at [196, 142] on input "49" at bounding box center [212, 141] width 51 height 9
type input "4"
type input "50"
click at [419, 256] on div "Name: [PERSON_NAME] Membership: No Active Membership Total Visits: Card on file…" at bounding box center [466, 149] width 180 height 213
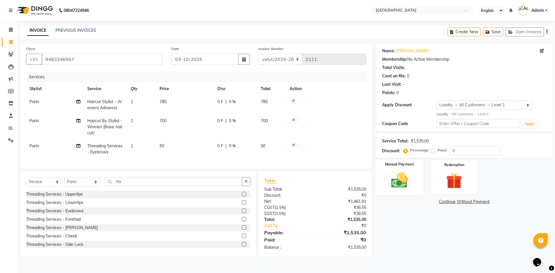
click at [401, 182] on img at bounding box center [399, 180] width 27 height 19
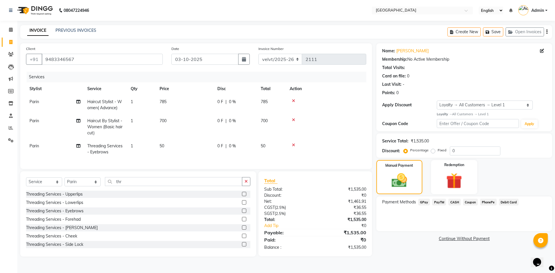
click at [485, 200] on span "PhonePe" at bounding box center [488, 202] width 16 height 7
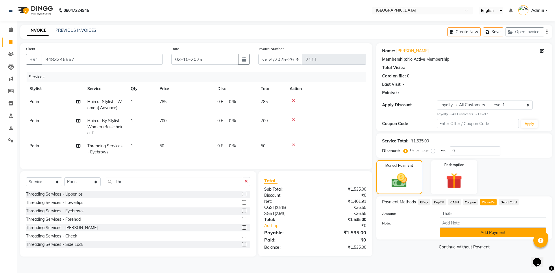
click at [479, 232] on button "Add Payment" at bounding box center [492, 232] width 107 height 9
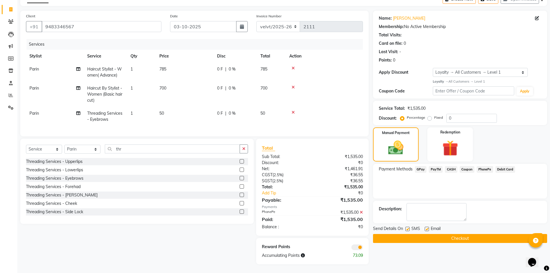
scroll to position [37, 0]
click at [406, 227] on label at bounding box center [407, 229] width 4 height 4
click at [406, 227] on input "checkbox" at bounding box center [407, 229] width 4 height 4
checkbox input "false"
click at [426, 227] on label at bounding box center [427, 229] width 4 height 4
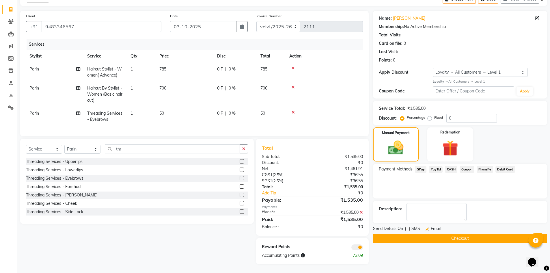
click at [426, 227] on input "checkbox" at bounding box center [427, 229] width 4 height 4
checkbox input "false"
click at [428, 236] on button "Checkout" at bounding box center [460, 238] width 174 height 9
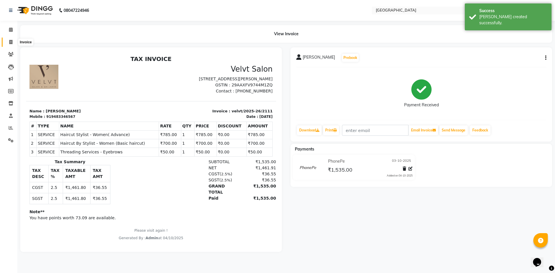
click at [11, 40] on icon at bounding box center [10, 42] width 3 height 4
select select "service"
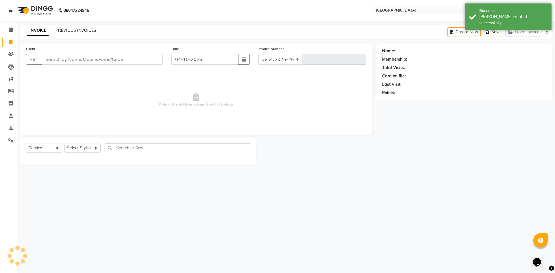
select select "6279"
type input "2112"
click at [82, 31] on link "PREVIOUS INVOICES" at bounding box center [75, 30] width 41 height 5
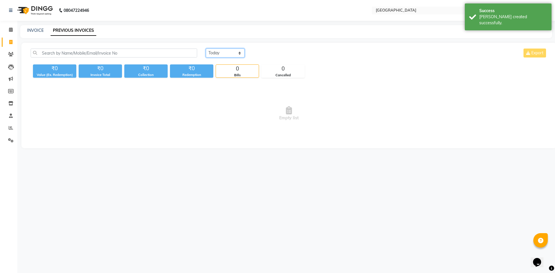
click at [227, 52] on select "[DATE] [DATE] Custom Range" at bounding box center [225, 53] width 39 height 9
select select "yesterday"
click at [206, 49] on select "[DATE] [DATE] Custom Range" at bounding box center [225, 53] width 39 height 9
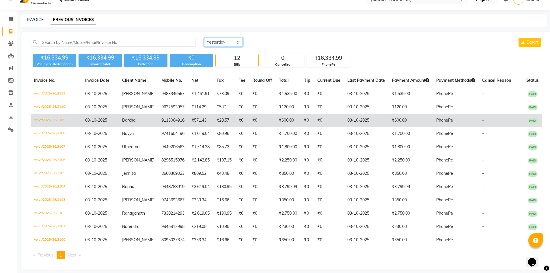
scroll to position [16, 0]
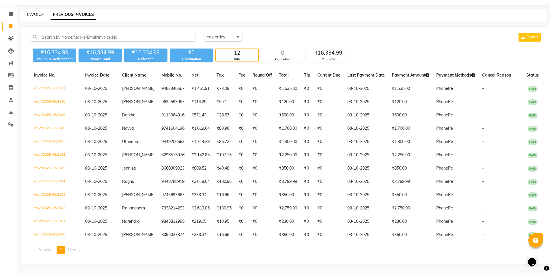
click at [37, 15] on link "INVOICE" at bounding box center [35, 14] width 16 height 5
select select "service"
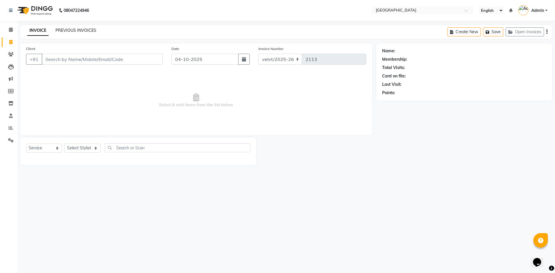
click at [86, 29] on link "PREVIOUS INVOICES" at bounding box center [75, 30] width 41 height 5
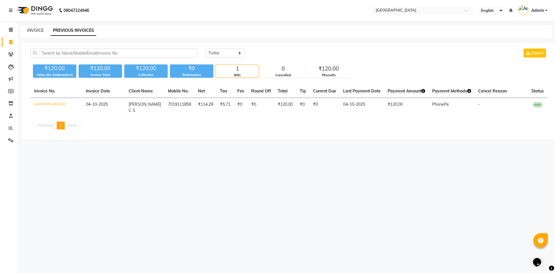
click at [34, 30] on link "INVOICE" at bounding box center [35, 30] width 16 height 5
select select "service"
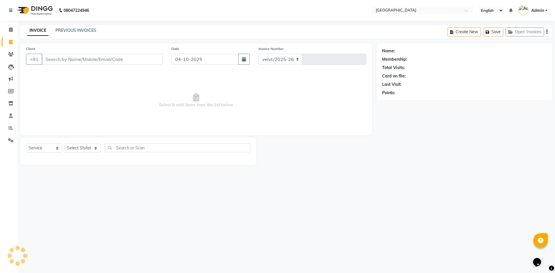
select select "6279"
type input "2113"
click at [11, 29] on icon at bounding box center [11, 29] width 4 height 4
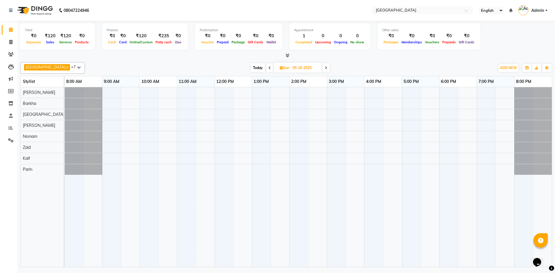
click at [222, 137] on div at bounding box center [308, 177] width 487 height 180
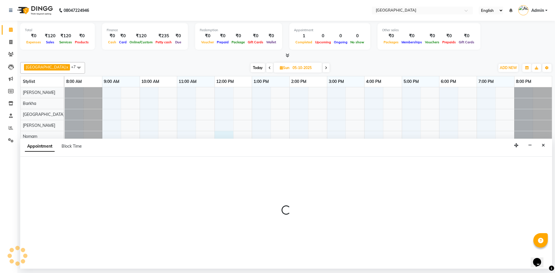
select select "78264"
select select "tentative"
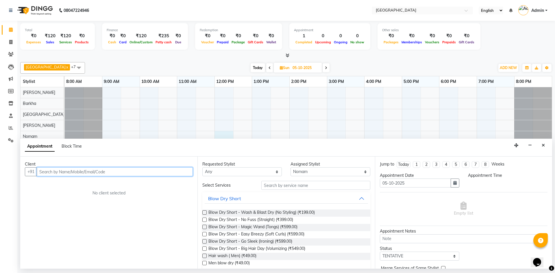
click at [51, 172] on input "text" at bounding box center [115, 171] width 156 height 9
select select "720"
click at [45, 169] on input "text" at bounding box center [115, 171] width 156 height 9
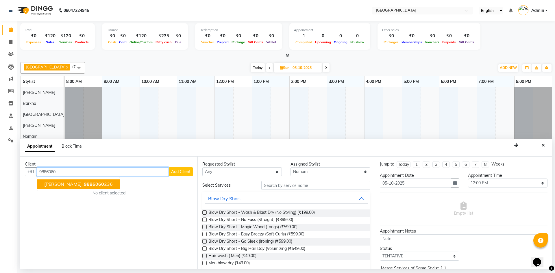
click at [91, 184] on ngb-highlight "9886060 236" at bounding box center [98, 184] width 30 height 6
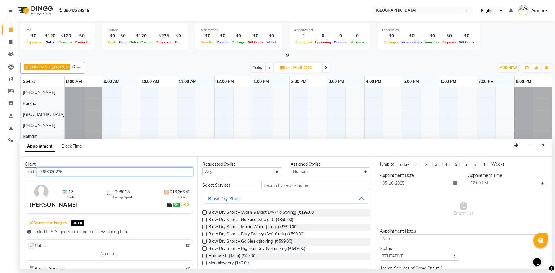
type input "9886060236"
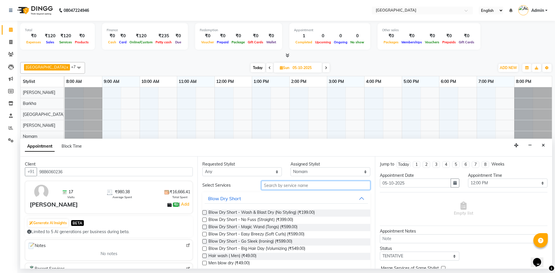
click at [271, 185] on input "text" at bounding box center [315, 185] width 109 height 9
type input "hairc"
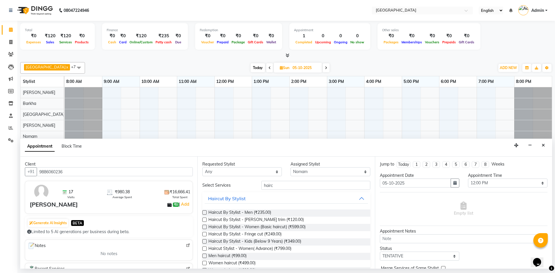
click at [205, 213] on label at bounding box center [204, 212] width 4 height 4
click at [205, 213] on input "checkbox" at bounding box center [204, 213] width 4 height 4
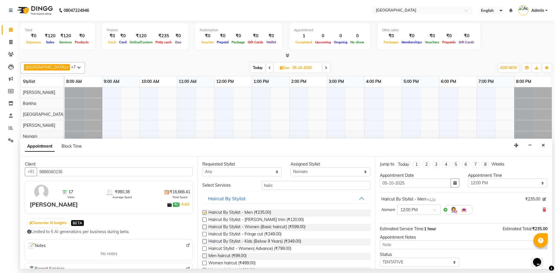
checkbox input "false"
click at [295, 172] on select "Select [PERSON_NAME] Kaif [PERSON_NAME] [PERSON_NAME] Roma [PERSON_NAME]" at bounding box center [329, 171] width 79 height 9
select select "68468"
click at [290, 167] on select "Select [PERSON_NAME] Kaif [PERSON_NAME] [PERSON_NAME] Roma [PERSON_NAME]" at bounding box center [329, 171] width 79 height 9
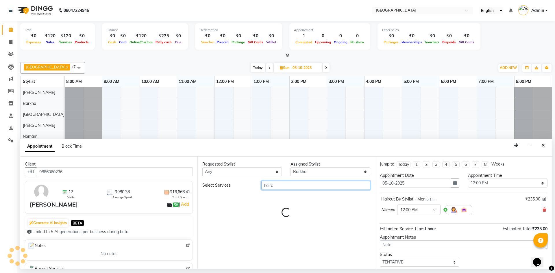
click at [274, 185] on input "hairc" at bounding box center [315, 185] width 109 height 9
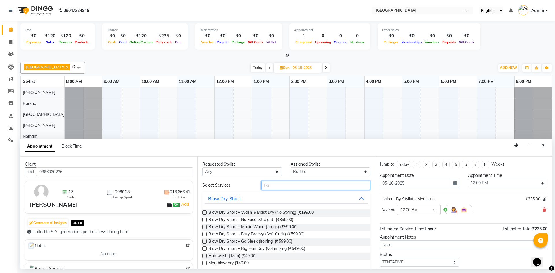
type input "h"
type input "pedi"
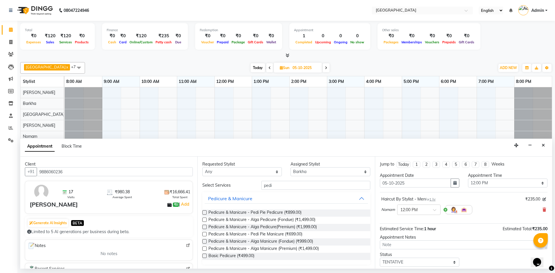
click at [204, 212] on label at bounding box center [204, 212] width 4 height 4
click at [204, 212] on input "checkbox" at bounding box center [204, 213] width 4 height 4
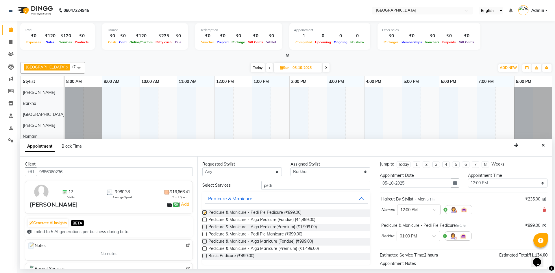
checkbox input "false"
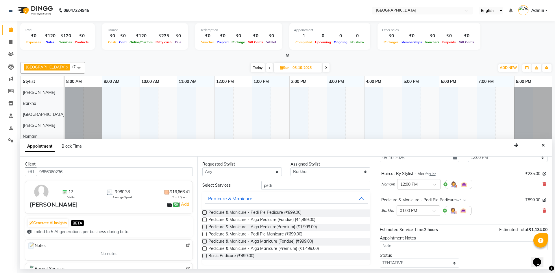
scroll to position [58, 0]
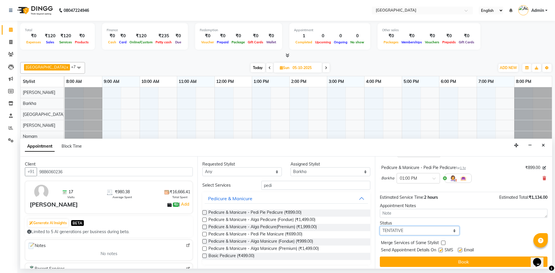
click at [385, 230] on select "Select TENTATIVE CONFIRM UPCOMING" at bounding box center [418, 230] width 79 height 9
select select "confirm booking"
click at [379, 226] on select "Select TENTATIVE CONFIRM UPCOMING" at bounding box center [418, 230] width 79 height 9
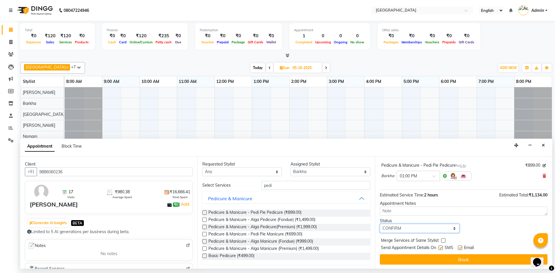
scroll to position [61, 0]
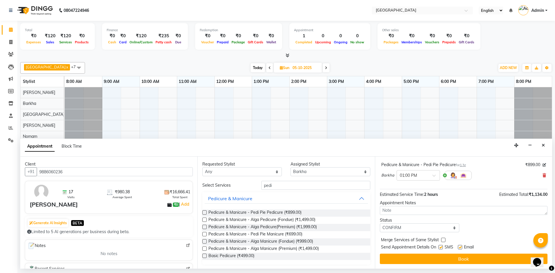
click at [390, 253] on div "Jump to [DATE] 1 2 3 4 5 6 7 8 Weeks Appointment Date [DATE] Appointment Time S…" at bounding box center [463, 213] width 177 height 112
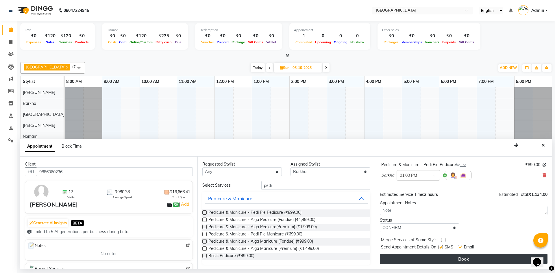
click at [391, 254] on button "Book" at bounding box center [463, 259] width 168 height 10
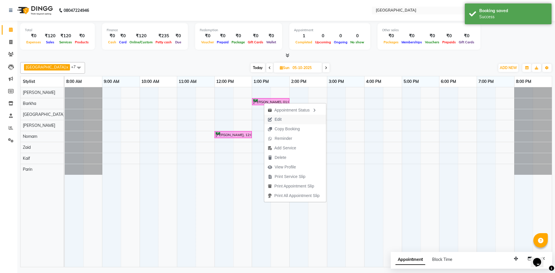
click at [276, 119] on span "Edit" at bounding box center [277, 119] width 7 height 6
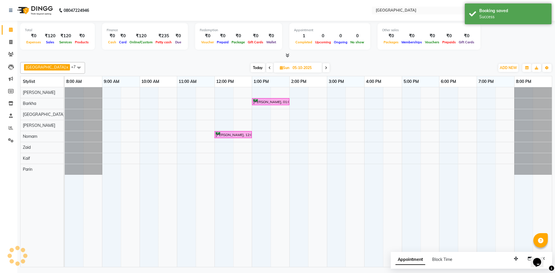
select select "confirm booking"
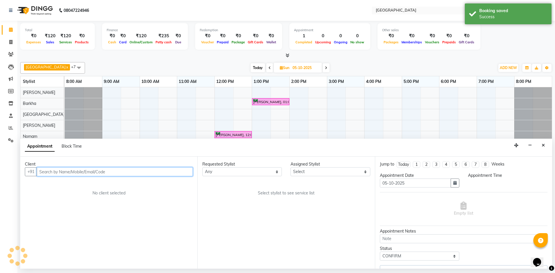
select select "720"
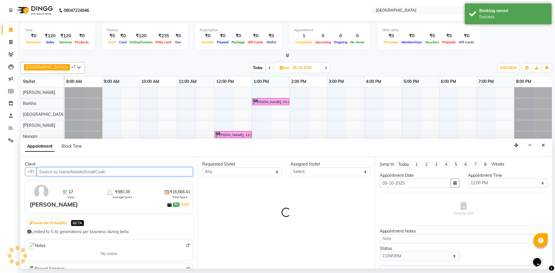
select select "68468"
select select "2852"
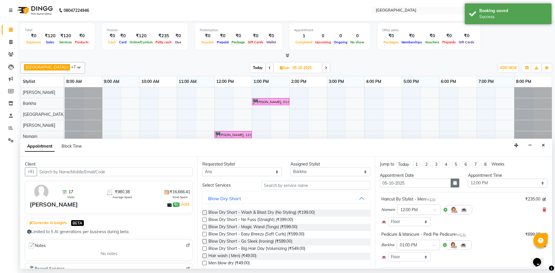
click at [454, 183] on icon "button" at bounding box center [454, 183] width 3 height 4
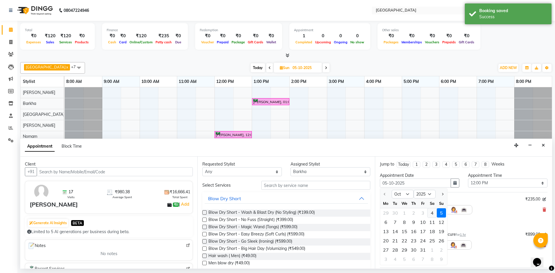
click at [431, 212] on div "4" at bounding box center [431, 212] width 9 height 9
type input "04-10-2025"
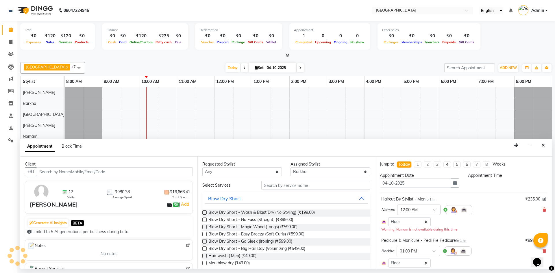
select select "720"
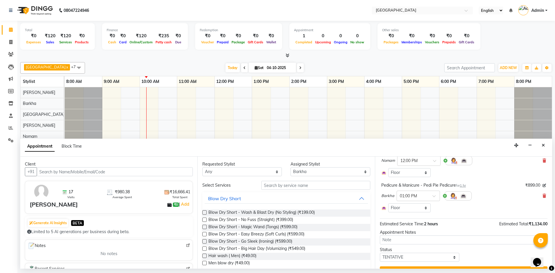
scroll to position [58, 0]
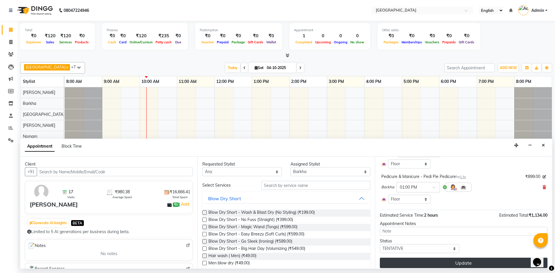
click at [406, 265] on button "Update" at bounding box center [463, 263] width 168 height 10
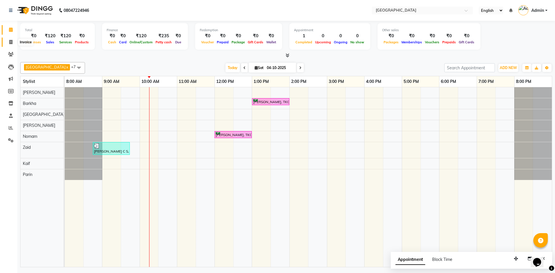
drag, startPoint x: 10, startPoint y: 42, endPoint x: 21, endPoint y: 38, distance: 11.9
click at [10, 42] on icon at bounding box center [10, 42] width 3 height 4
select select "service"
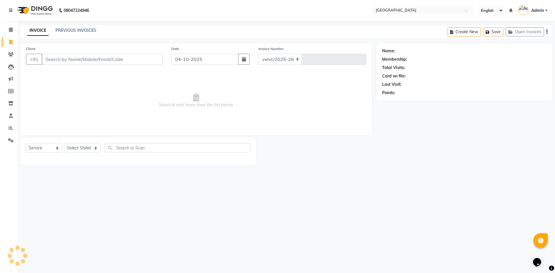
select select "6279"
type input "2113"
click at [85, 29] on link "PREVIOUS INVOICES" at bounding box center [75, 30] width 41 height 5
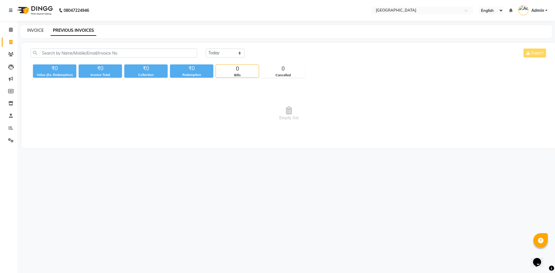
click at [36, 30] on link "INVOICE" at bounding box center [35, 30] width 16 height 5
select select "service"
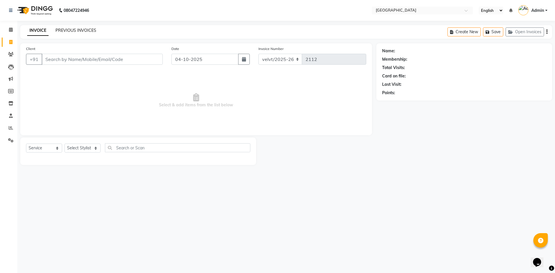
click at [81, 29] on link "PREVIOUS INVOICES" at bounding box center [75, 30] width 41 height 5
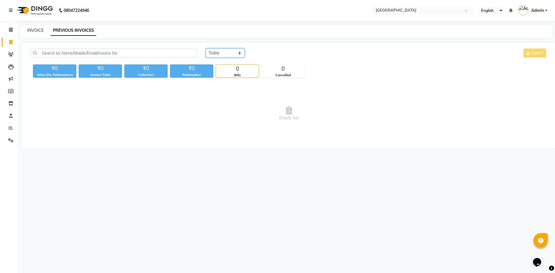
click at [224, 54] on select "[DATE] [DATE] Custom Range" at bounding box center [225, 53] width 39 height 9
select select "yesterday"
click at [206, 49] on select "[DATE] [DATE] Custom Range" at bounding box center [225, 53] width 39 height 9
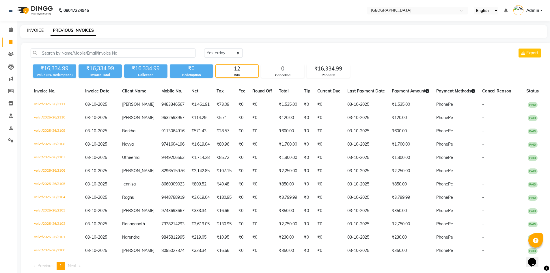
click at [35, 31] on link "INVOICE" at bounding box center [35, 30] width 16 height 5
select select "service"
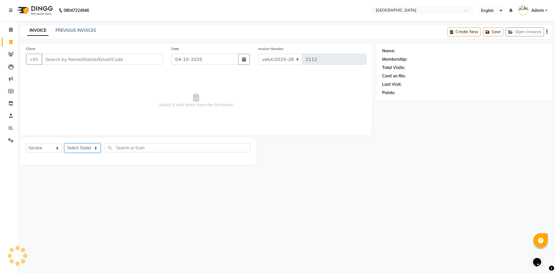
click at [77, 146] on select "Select Stylist" at bounding box center [82, 148] width 36 height 9
click at [84, 148] on select "Select Stylist [PERSON_NAME] Kaif [PERSON_NAME] [PERSON_NAME] [GEOGRAPHIC_DATA]…" at bounding box center [82, 148] width 36 height 9
select select "89472"
click at [64, 144] on select "Select Stylist [PERSON_NAME] Kaif [PERSON_NAME] [PERSON_NAME] [GEOGRAPHIC_DATA]…" at bounding box center [82, 148] width 36 height 9
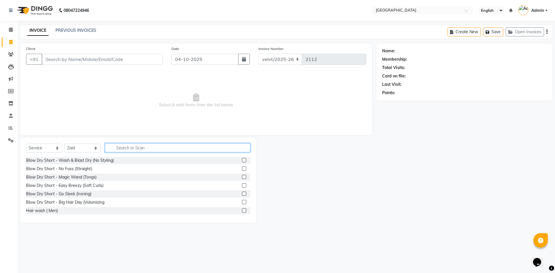
click at [121, 149] on input "text" at bounding box center [177, 147] width 145 height 9
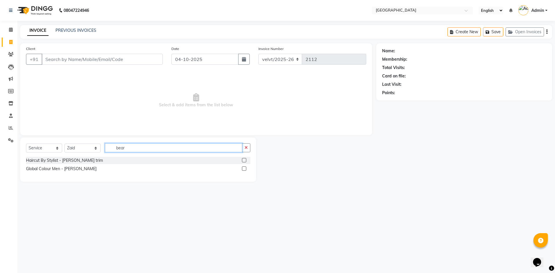
type input "bear"
click at [244, 159] on label at bounding box center [244, 160] width 4 height 4
click at [244, 159] on input "checkbox" at bounding box center [244, 161] width 4 height 4
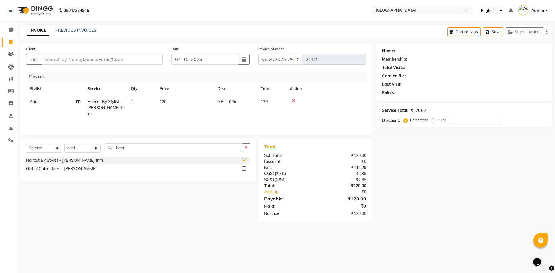
checkbox input "false"
click at [59, 58] on input "Client" at bounding box center [102, 59] width 121 height 11
click at [53, 63] on input "Client" at bounding box center [102, 59] width 121 height 11
type input "7"
type input "0"
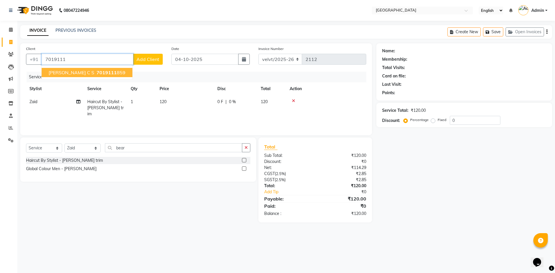
click at [98, 75] on span "7019111" at bounding box center [106, 73] width 20 height 6
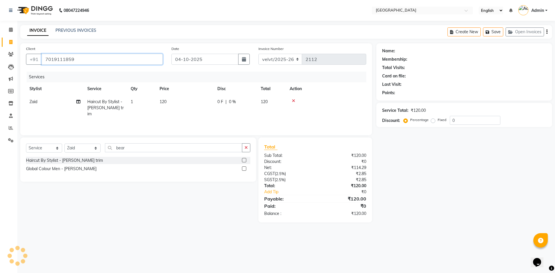
type input "7019111859"
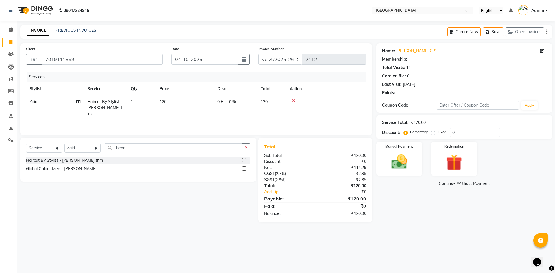
select select "1: Object"
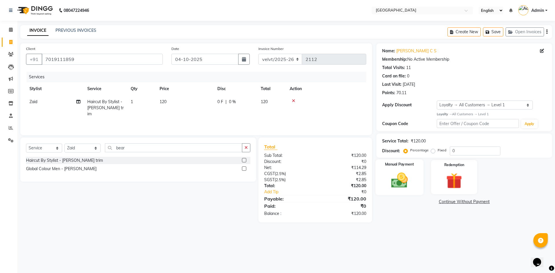
click at [375, 182] on div "Manual Payment" at bounding box center [399, 177] width 48 height 36
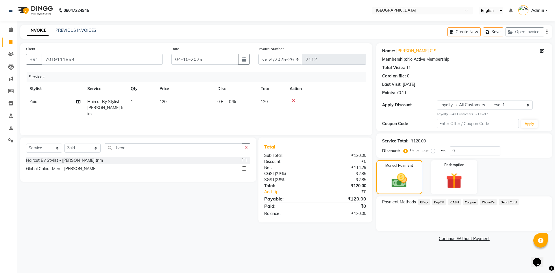
click at [486, 201] on span "PhonePe" at bounding box center [488, 202] width 16 height 7
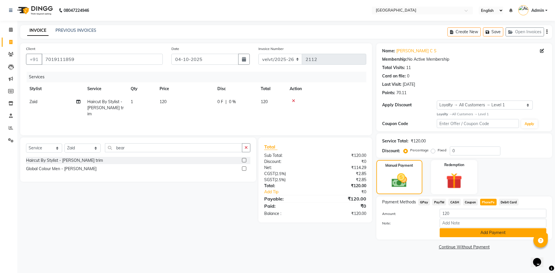
click at [476, 230] on button "Add Payment" at bounding box center [492, 232] width 107 height 9
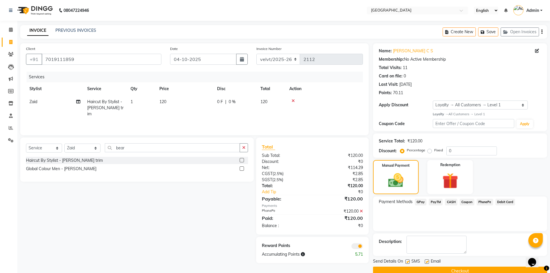
scroll to position [11, 0]
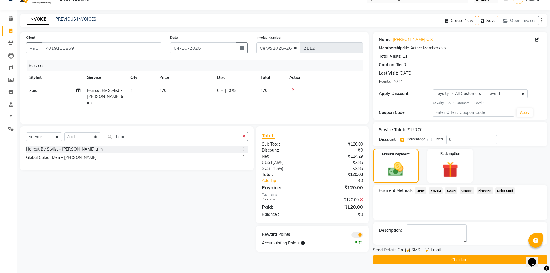
click at [415, 259] on button "Checkout" at bounding box center [460, 259] width 174 height 9
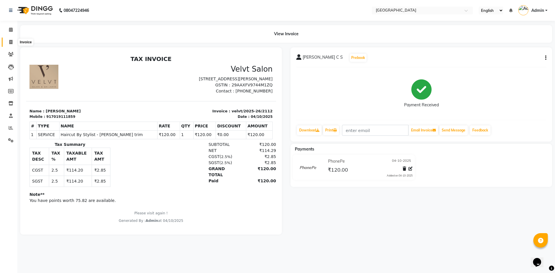
click at [12, 43] on icon at bounding box center [10, 42] width 3 height 4
select select "service"
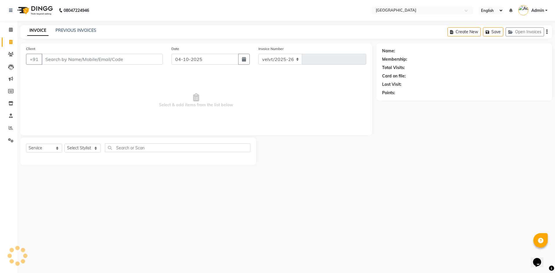
select select "6279"
type input "2113"
click at [83, 29] on link "PREVIOUS INVOICES" at bounding box center [75, 30] width 41 height 5
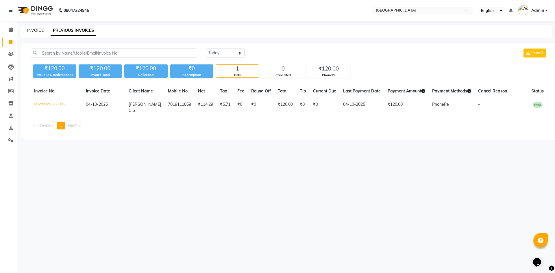
click at [35, 30] on link "INVOICE" at bounding box center [35, 30] width 16 height 5
select select "service"
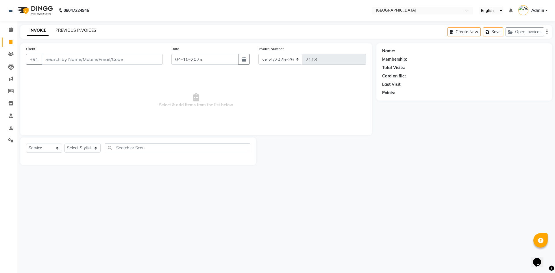
click at [85, 30] on link "PREVIOUS INVOICES" at bounding box center [75, 30] width 41 height 5
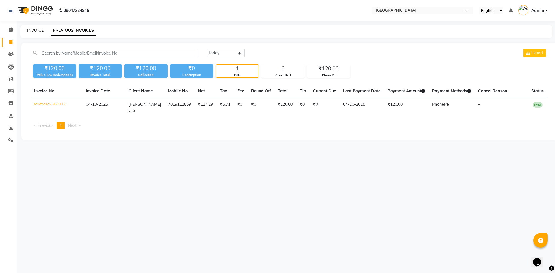
click at [36, 30] on link "INVOICE" at bounding box center [35, 30] width 16 height 5
select select "service"
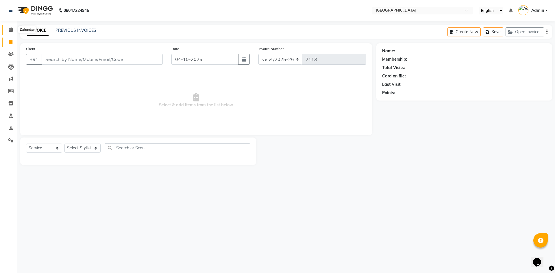
click at [8, 27] on span at bounding box center [11, 30] width 10 height 7
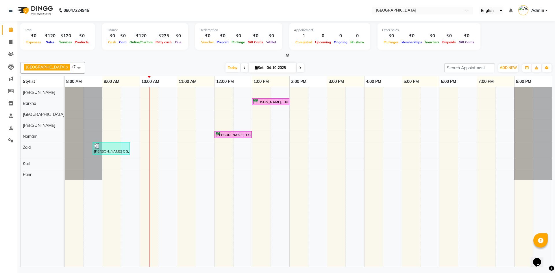
click at [299, 69] on icon at bounding box center [300, 67] width 2 height 3
type input "05-10-2025"
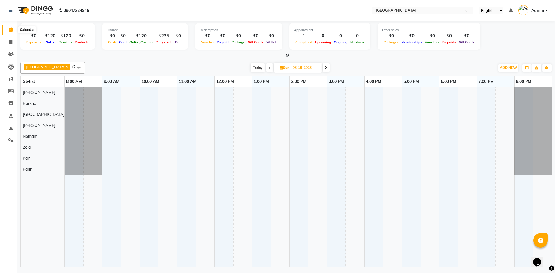
click at [12, 29] on icon at bounding box center [11, 29] width 4 height 4
click at [10, 42] on icon at bounding box center [10, 42] width 3 height 4
select select "service"
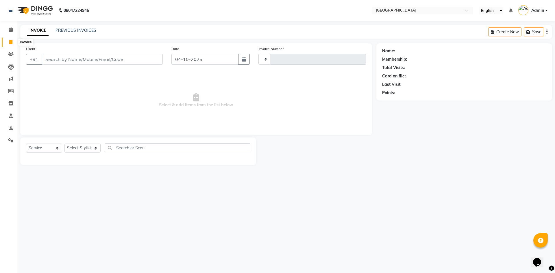
type input "2113"
select select "6279"
click at [85, 30] on link "PREVIOUS INVOICES" at bounding box center [75, 30] width 41 height 5
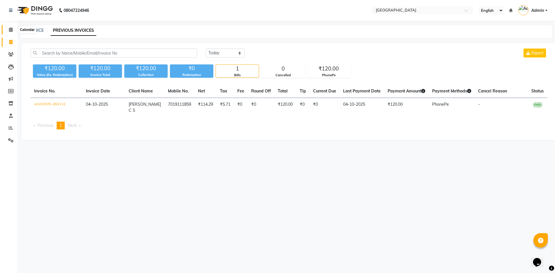
click at [9, 29] on icon at bounding box center [11, 29] width 4 height 4
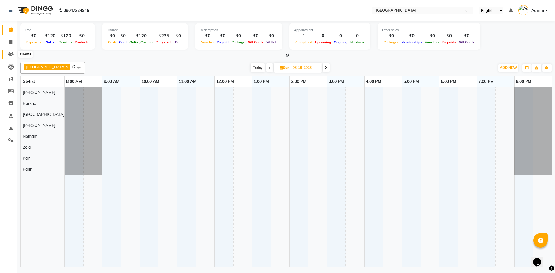
click at [14, 55] on span at bounding box center [11, 54] width 10 height 7
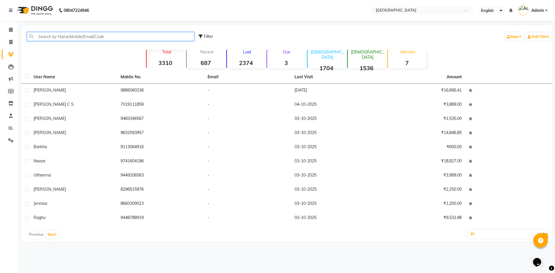
click at [44, 38] on input "text" at bounding box center [110, 36] width 167 height 9
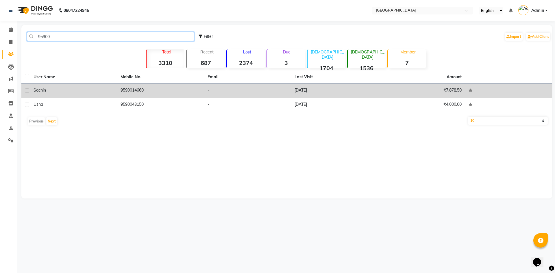
type input "95900"
click at [125, 90] on td "9590014660" at bounding box center [160, 91] width 87 height 14
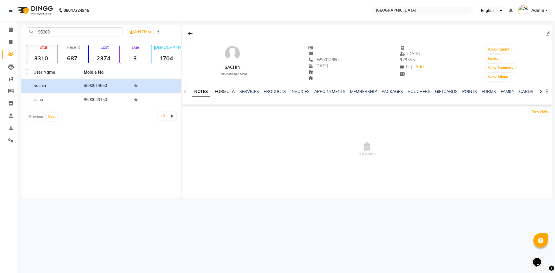
click at [228, 92] on link "FORMULA" at bounding box center [225, 91] width 20 height 5
click at [251, 92] on link "SERVICES" at bounding box center [249, 91] width 20 height 5
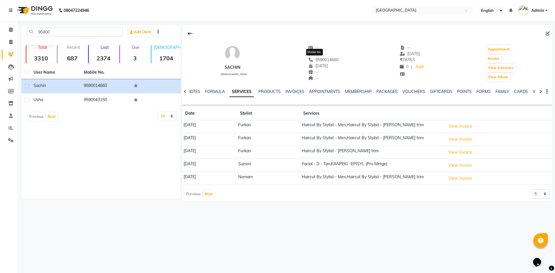
click at [316, 59] on span "9590014660" at bounding box center [323, 59] width 31 height 5
copy span "9590014660"
click at [10, 42] on icon at bounding box center [10, 42] width 3 height 4
select select "service"
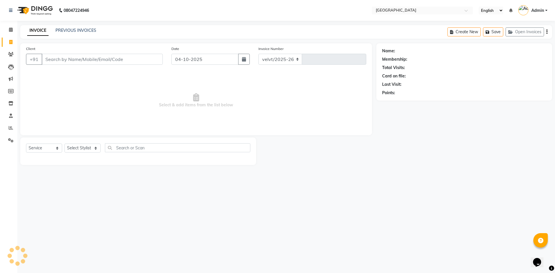
select select "6279"
type input "2113"
click at [12, 29] on icon at bounding box center [11, 29] width 4 height 4
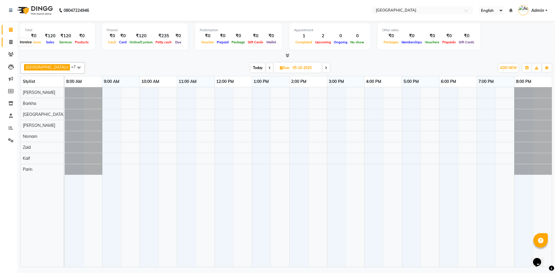
click at [9, 40] on span at bounding box center [11, 42] width 10 height 7
select select "service"
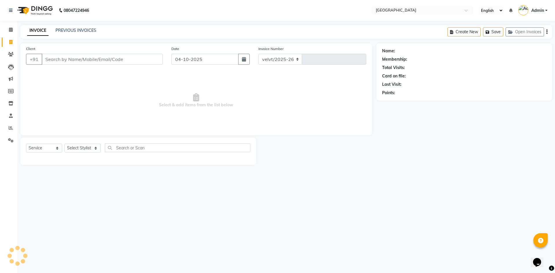
select select "6279"
type input "2113"
click at [15, 29] on span at bounding box center [11, 30] width 10 height 7
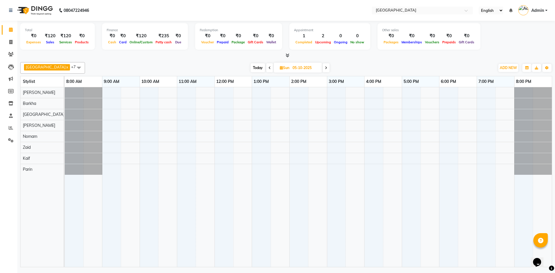
click at [268, 68] on icon at bounding box center [269, 67] width 2 height 3
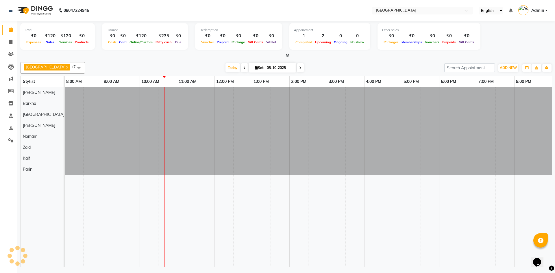
type input "04-10-2025"
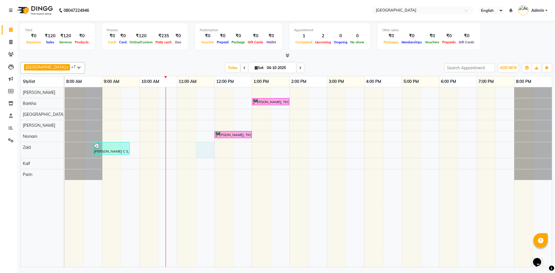
click at [197, 149] on div "Gautham, TK02, 01:00 PM-02:00 PM, Pedicure & Manicure - Pedi Pie Pedicure Gauth…" at bounding box center [308, 177] width 487 height 180
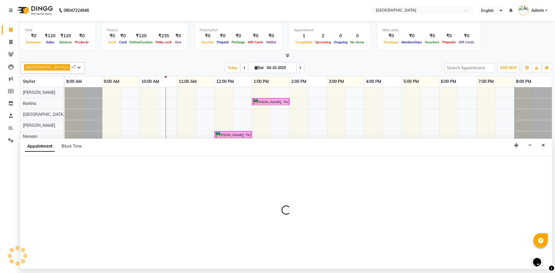
select select "89472"
select select "tentative"
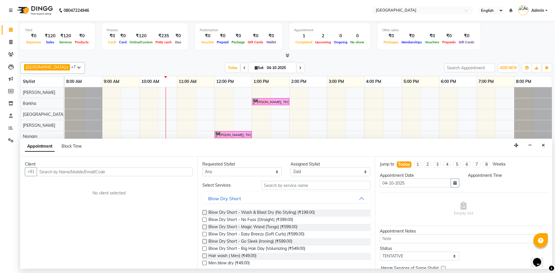
click at [59, 172] on input "text" at bounding box center [115, 171] width 156 height 9
select select "690"
click at [54, 172] on input "text" at bounding box center [115, 171] width 156 height 9
click at [62, 182] on span "959001466" at bounding box center [74, 184] width 26 height 6
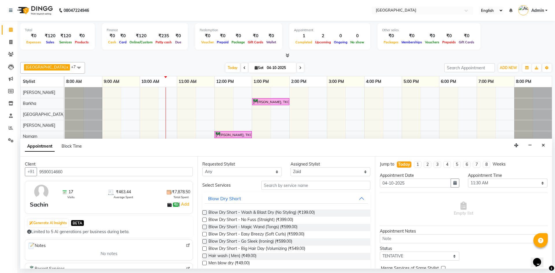
type input "9590014660"
click at [267, 186] on input "text" at bounding box center [315, 185] width 109 height 9
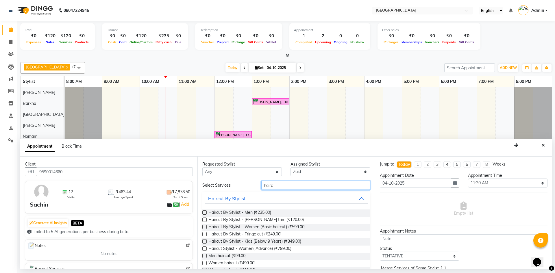
type input "hairc"
click at [206, 212] on label at bounding box center [204, 212] width 4 height 4
click at [206, 212] on input "checkbox" at bounding box center [204, 213] width 4 height 4
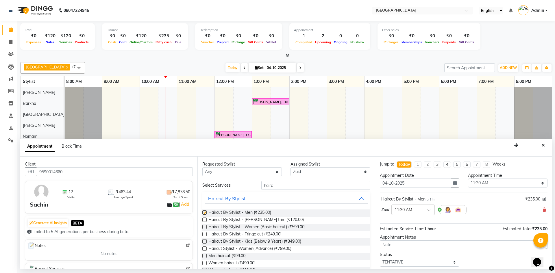
checkbox input "false"
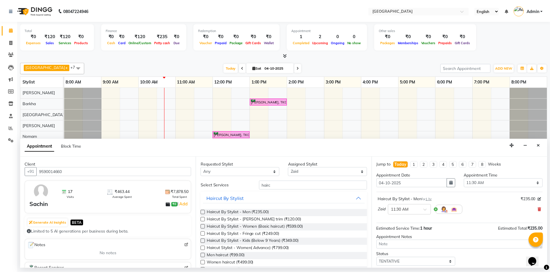
scroll to position [34, 0]
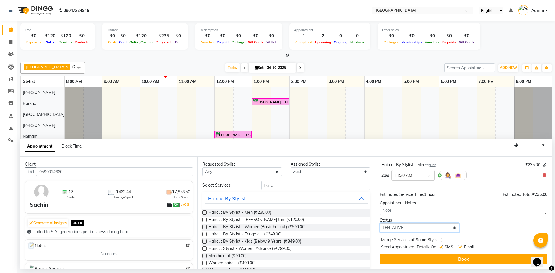
click at [392, 228] on select "Select TENTATIVE CONFIRM CHECK-IN UPCOMING" at bounding box center [418, 227] width 79 height 9
select select "confirm booking"
click at [379, 223] on select "Select TENTATIVE CONFIRM CHECK-IN UPCOMING" at bounding box center [418, 227] width 79 height 9
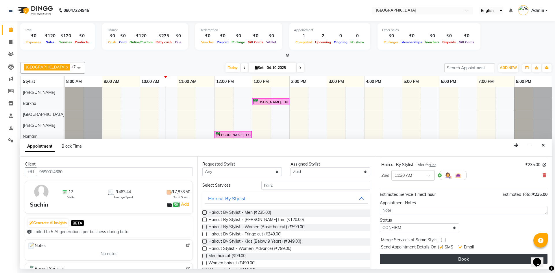
click at [412, 258] on button "Book" at bounding box center [463, 259] width 168 height 10
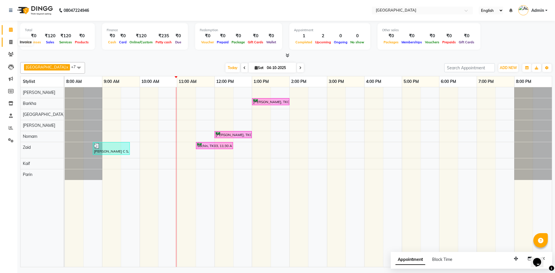
drag, startPoint x: 12, startPoint y: 42, endPoint x: 14, endPoint y: 61, distance: 18.9
click at [12, 42] on icon at bounding box center [10, 42] width 3 height 4
select select "service"
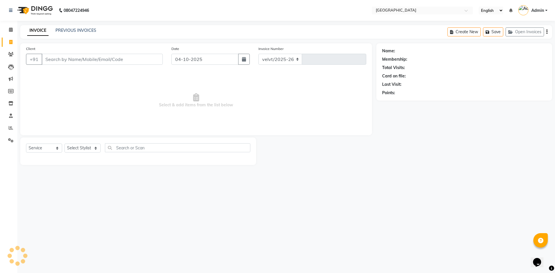
select select "6279"
type input "2113"
click at [72, 146] on select "Select Stylist [PERSON_NAME] Kaif [PERSON_NAME] [PERSON_NAME] [GEOGRAPHIC_DATA]…" at bounding box center [82, 148] width 36 height 9
select select "78264"
click at [64, 144] on select "Select Stylist [PERSON_NAME] Kaif [PERSON_NAME] [PERSON_NAME] [GEOGRAPHIC_DATA]…" at bounding box center [82, 148] width 36 height 9
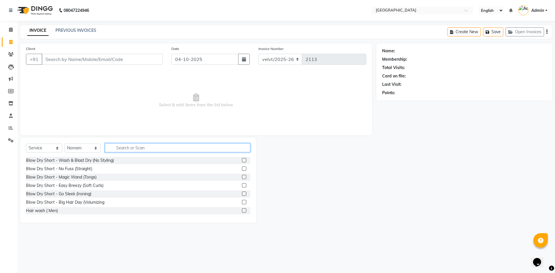
click at [123, 149] on input "text" at bounding box center [177, 147] width 145 height 9
type input "hairc"
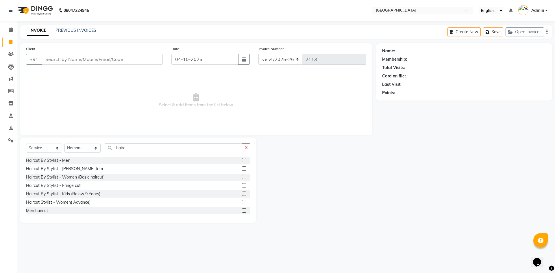
click at [242, 159] on label at bounding box center [244, 160] width 4 height 4
click at [242, 159] on input "checkbox" at bounding box center [244, 161] width 4 height 4
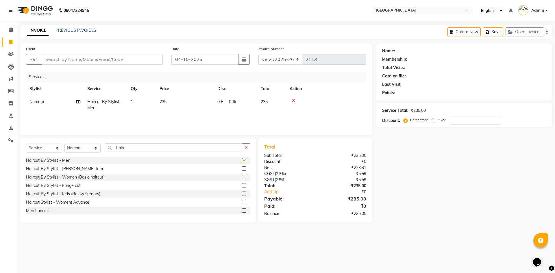
checkbox input "false"
click at [242, 167] on label at bounding box center [244, 168] width 4 height 4
click at [242, 167] on input "checkbox" at bounding box center [244, 169] width 4 height 4
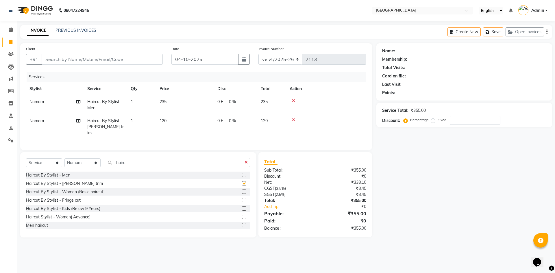
checkbox input "false"
click at [68, 63] on input "Client" at bounding box center [102, 59] width 121 height 11
type input "8"
type input "0"
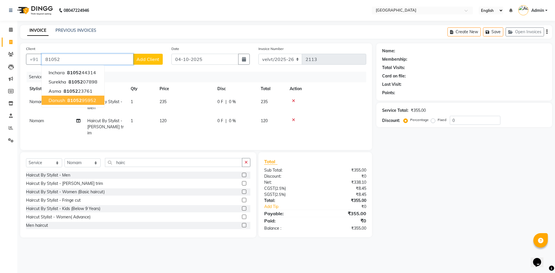
click at [84, 101] on ngb-highlight "81052 95952" at bounding box center [81, 100] width 30 height 6
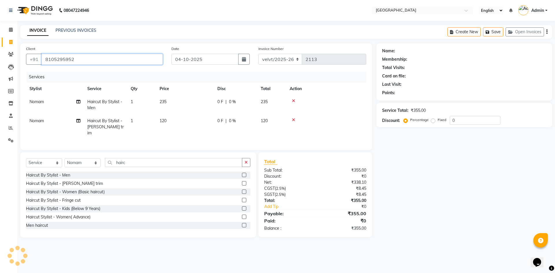
type input "8105295952"
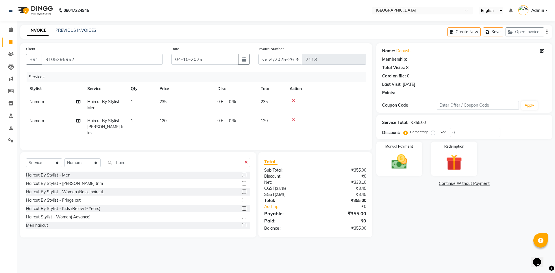
select select "1: Object"
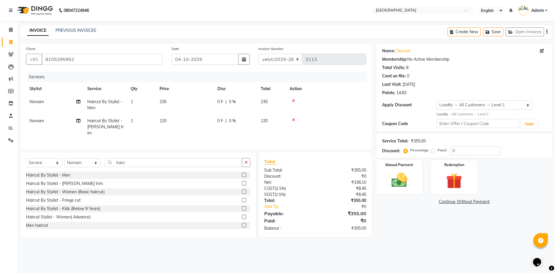
click at [437, 152] on label "Fixed" at bounding box center [441, 150] width 9 height 5
click at [432, 152] on input "Fixed" at bounding box center [434, 150] width 4 height 4
radio input "true"
click at [450, 151] on input "0" at bounding box center [474, 150] width 51 height 9
click at [462, 151] on input "0" at bounding box center [474, 150] width 51 height 9
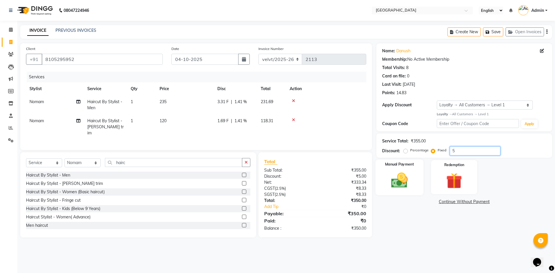
type input "5"
click at [395, 182] on img at bounding box center [399, 180] width 27 height 19
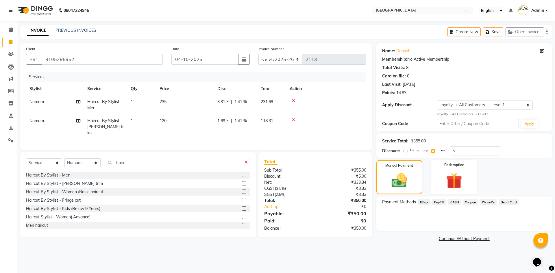
click at [486, 201] on span "PhonePe" at bounding box center [488, 202] width 16 height 7
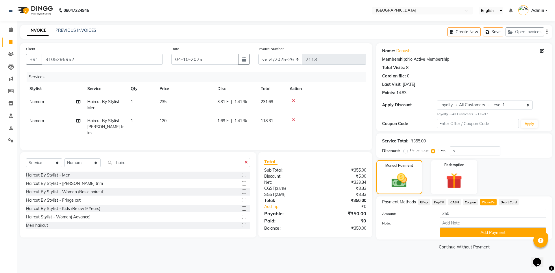
click at [379, 51] on div "Name: Danush Membership: No Active Membership Total Visits: 8 Card on file: 0 L…" at bounding box center [464, 87] width 176 height 88
click at [480, 232] on button "Add Payment" at bounding box center [492, 232] width 107 height 9
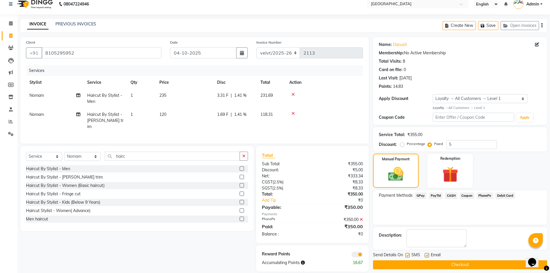
scroll to position [12, 0]
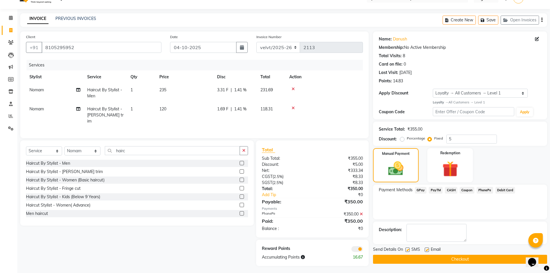
click at [407, 251] on label at bounding box center [407, 250] width 4 height 4
click at [407, 251] on input "checkbox" at bounding box center [407, 250] width 4 height 4
checkbox input "false"
click at [427, 250] on label at bounding box center [427, 250] width 4 height 4
click at [427, 250] on input "checkbox" at bounding box center [427, 250] width 4 height 4
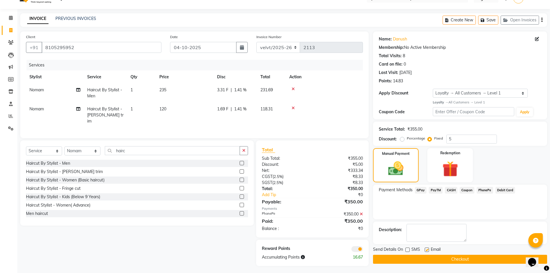
checkbox input "false"
click at [433, 259] on button "Checkout" at bounding box center [460, 259] width 174 height 9
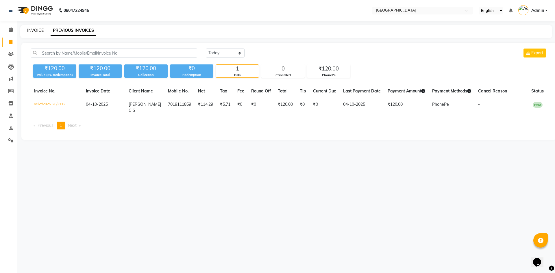
click at [35, 31] on link "INVOICE" at bounding box center [35, 30] width 16 height 5
select select "service"
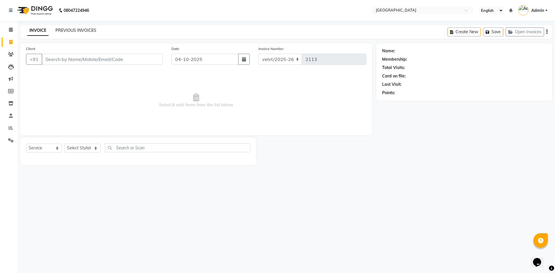
click at [85, 30] on link "PREVIOUS INVOICES" at bounding box center [75, 30] width 41 height 5
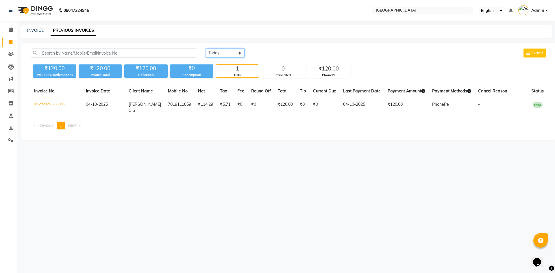
click at [225, 55] on select "[DATE] [DATE] Custom Range" at bounding box center [225, 53] width 39 height 9
select select "yesterday"
click at [206, 49] on select "[DATE] [DATE] Custom Range" at bounding box center [225, 53] width 39 height 9
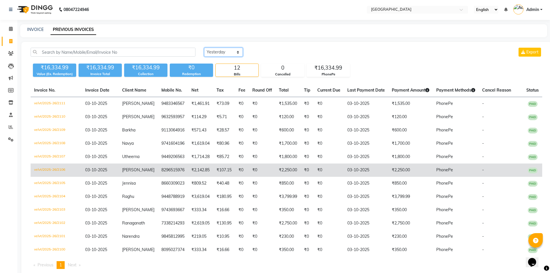
scroll to position [16, 0]
